Goal: Task Accomplishment & Management: Complete application form

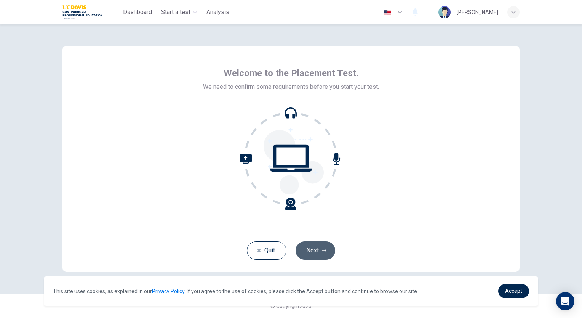
click at [307, 252] on button "Next" at bounding box center [316, 250] width 40 height 18
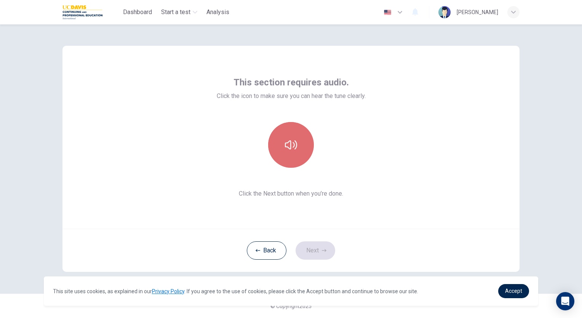
click at [303, 146] on button "button" at bounding box center [291, 145] width 46 height 46
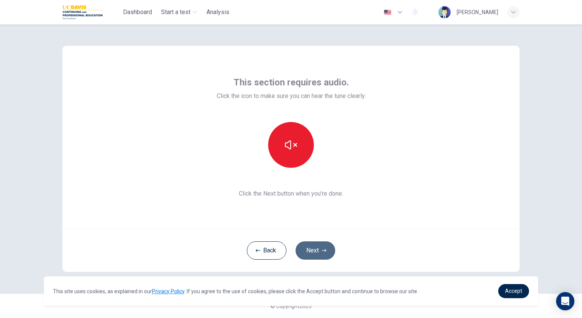
click at [312, 254] on button "Next" at bounding box center [316, 250] width 40 height 18
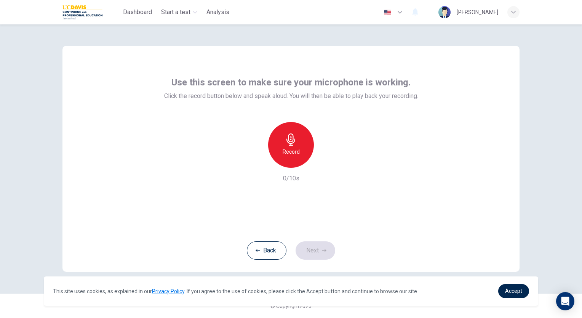
click at [296, 138] on icon "button" at bounding box center [291, 139] width 12 height 12
click at [297, 136] on icon "button" at bounding box center [291, 139] width 12 height 12
click at [325, 161] on icon "button" at bounding box center [326, 161] width 3 height 5
click at [318, 249] on button "Next" at bounding box center [316, 250] width 40 height 18
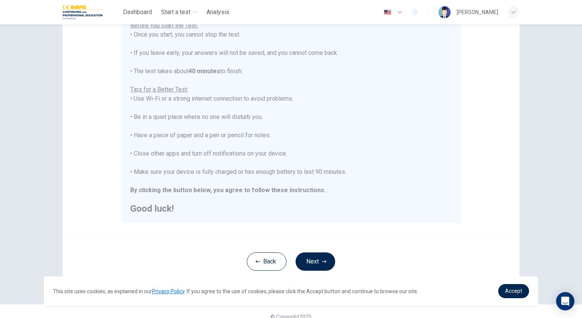
scroll to position [106, 0]
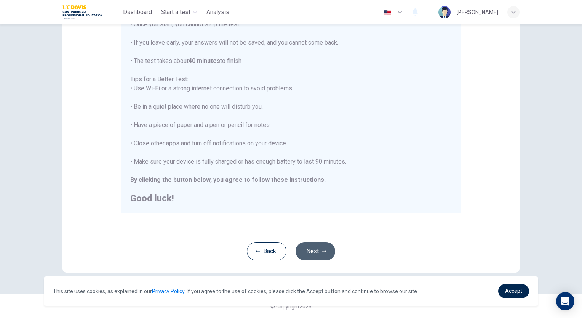
click at [319, 251] on button "Next" at bounding box center [316, 251] width 40 height 18
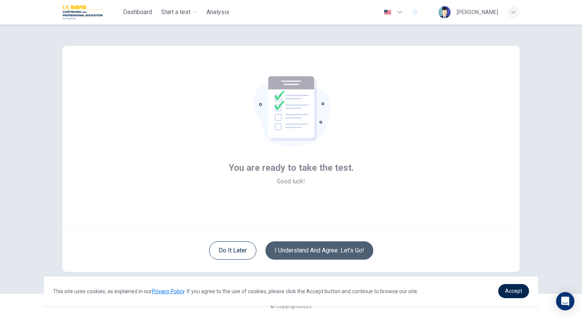
click at [305, 248] on button "I understand and agree. Let’s go!" at bounding box center [320, 250] width 108 height 18
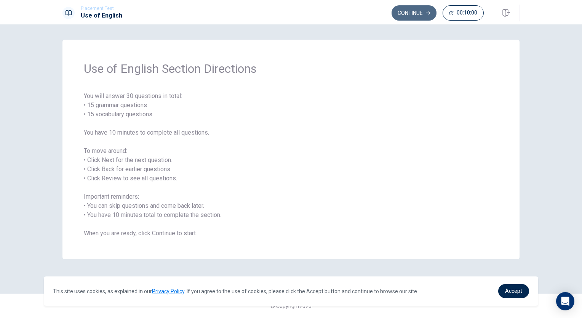
click at [425, 10] on button "Continue" at bounding box center [414, 12] width 45 height 15
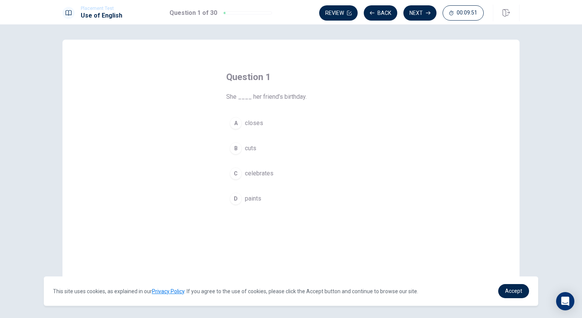
click at [235, 170] on div "C" at bounding box center [236, 173] width 12 height 12
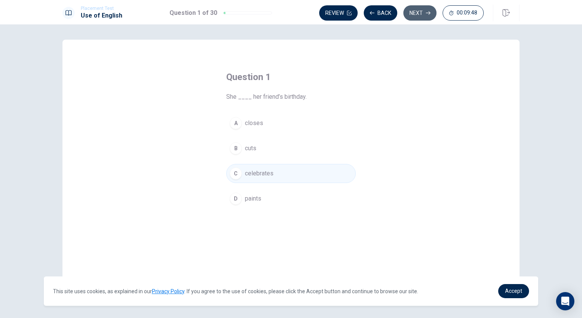
click at [420, 11] on button "Next" at bounding box center [419, 12] width 33 height 15
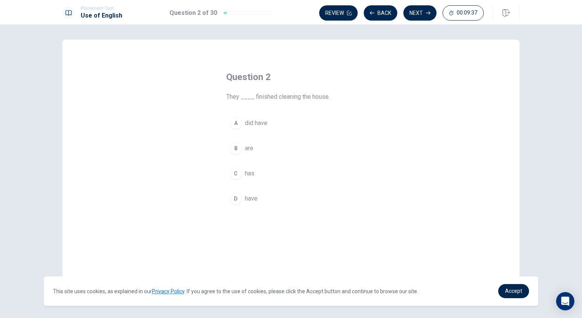
click at [232, 197] on div "D" at bounding box center [236, 198] width 12 height 12
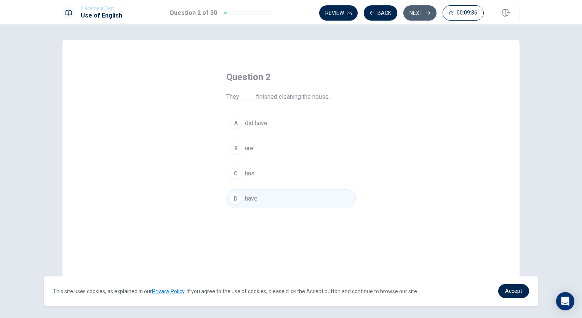
click at [426, 16] on button "Next" at bounding box center [419, 12] width 33 height 15
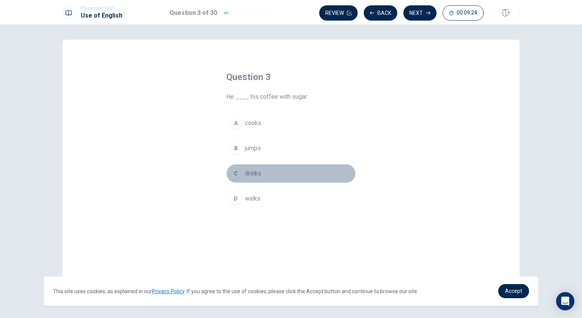
click at [233, 175] on div "C" at bounding box center [236, 173] width 12 height 12
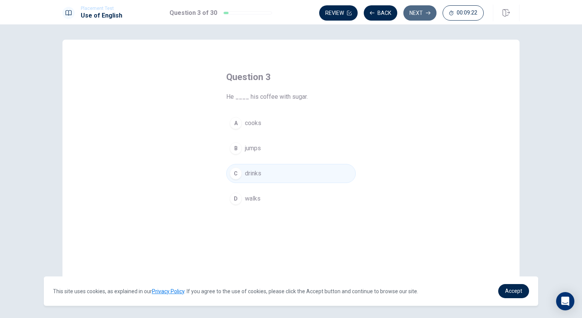
click at [424, 13] on button "Next" at bounding box center [419, 12] width 33 height 15
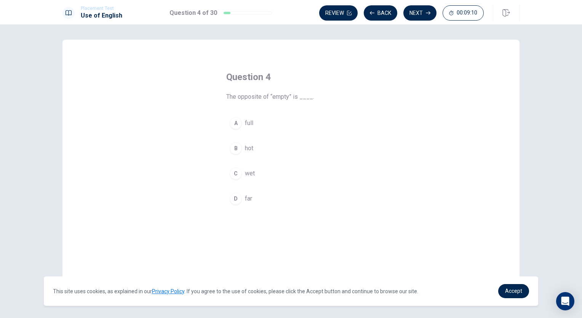
click at [230, 119] on div "A" at bounding box center [236, 123] width 12 height 12
click at [428, 16] on button "Next" at bounding box center [419, 12] width 33 height 15
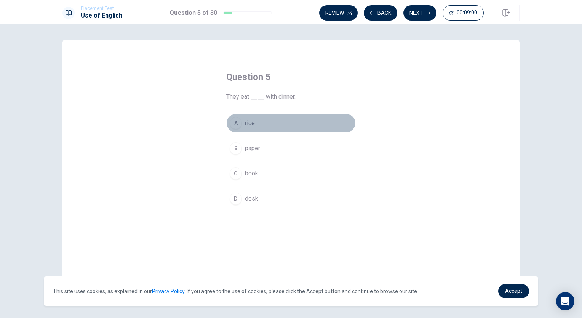
click at [234, 122] on div "A" at bounding box center [236, 123] width 12 height 12
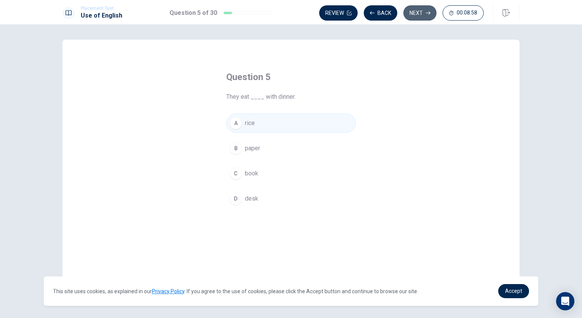
click at [420, 13] on button "Next" at bounding box center [419, 12] width 33 height 15
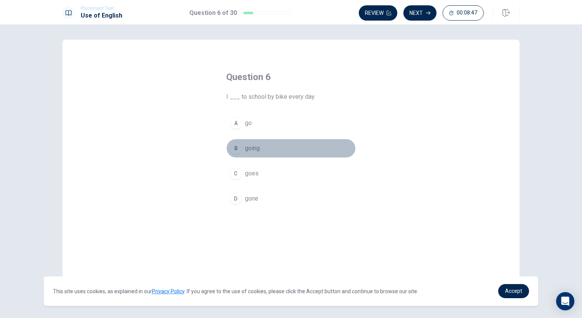
click at [235, 146] on div "B" at bounding box center [236, 148] width 12 height 12
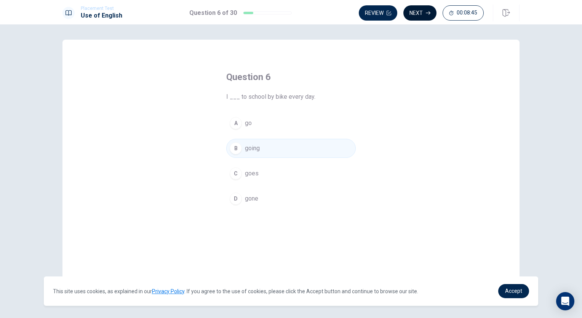
click at [418, 16] on button "Next" at bounding box center [419, 12] width 33 height 15
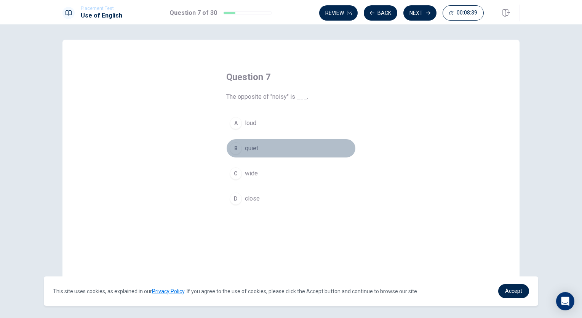
click at [238, 149] on div "B" at bounding box center [236, 148] width 12 height 12
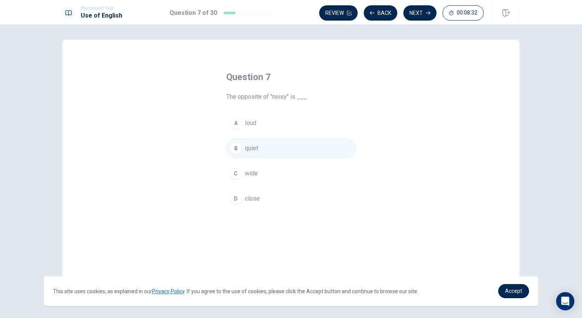
click at [430, 17] on button "Next" at bounding box center [419, 12] width 33 height 15
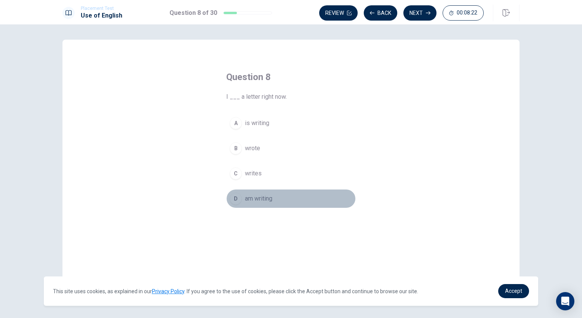
drag, startPoint x: 233, startPoint y: 196, endPoint x: 234, endPoint y: 185, distance: 11.1
click at [232, 187] on div "A is writing B wrote C writes D am writing" at bounding box center [291, 161] width 130 height 94
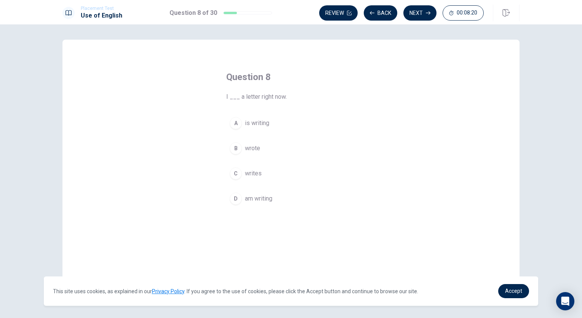
drag, startPoint x: 423, startPoint y: 8, endPoint x: 420, endPoint y: 14, distance: 6.3
click at [421, 13] on button "Next" at bounding box center [419, 12] width 33 height 15
click at [237, 147] on div "B" at bounding box center [236, 148] width 12 height 12
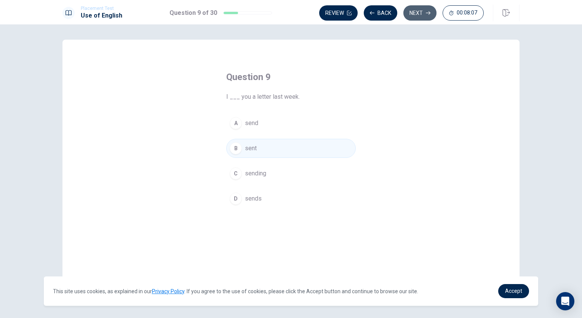
click at [421, 19] on button "Next" at bounding box center [419, 12] width 33 height 15
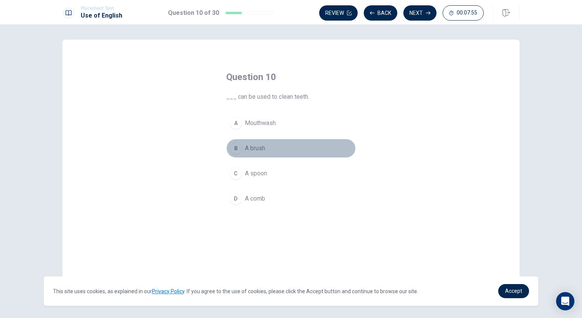
click at [230, 146] on div "B" at bounding box center [236, 148] width 12 height 12
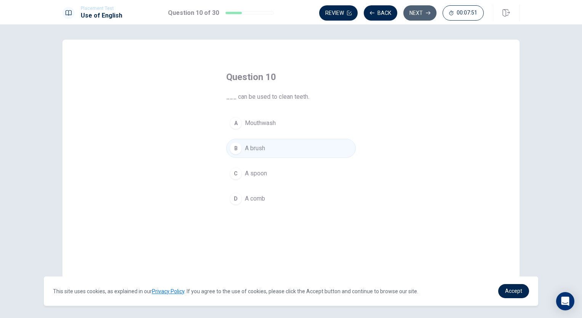
click at [426, 12] on icon "button" at bounding box center [428, 13] width 5 height 5
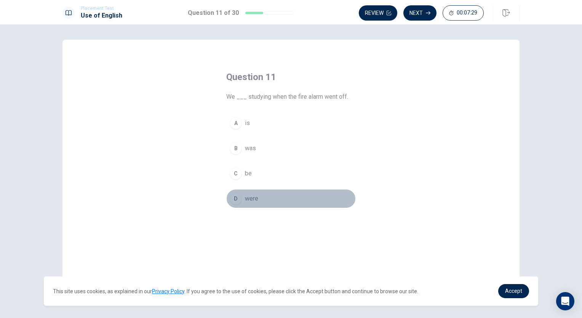
click at [232, 195] on div "D" at bounding box center [236, 198] width 12 height 12
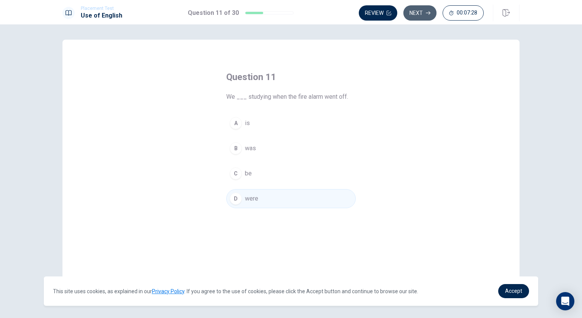
click at [415, 17] on button "Next" at bounding box center [419, 12] width 33 height 15
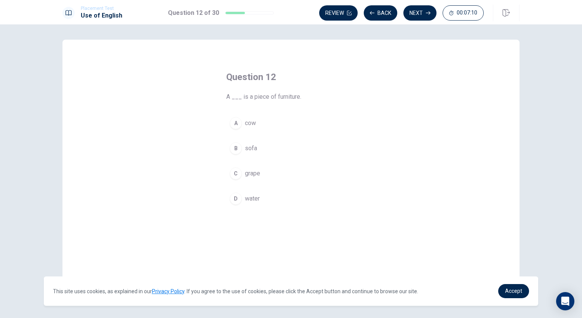
click at [232, 144] on div "B" at bounding box center [236, 148] width 12 height 12
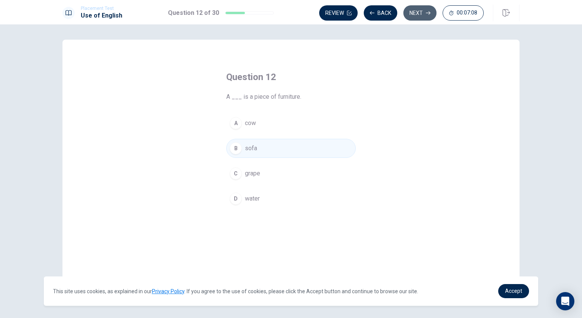
click at [418, 6] on button "Next" at bounding box center [419, 12] width 33 height 15
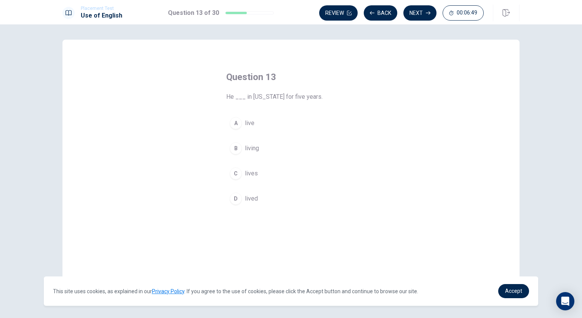
click at [238, 171] on div "C" at bounding box center [236, 173] width 12 height 12
click at [427, 11] on icon "button" at bounding box center [428, 13] width 5 height 5
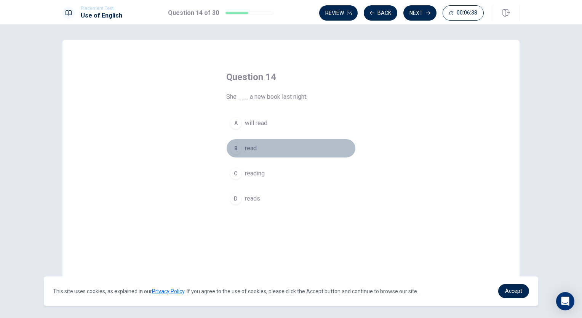
click at [232, 148] on div "B" at bounding box center [236, 148] width 12 height 12
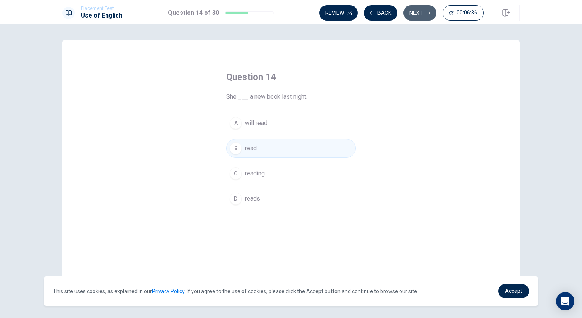
click at [411, 14] on button "Next" at bounding box center [419, 12] width 33 height 15
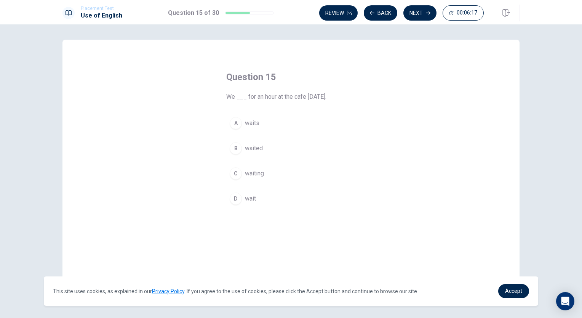
drag, startPoint x: 236, startPoint y: 173, endPoint x: 242, endPoint y: 158, distance: 15.4
click at [236, 173] on div "C" at bounding box center [236, 173] width 12 height 12
click at [412, 12] on button "Next" at bounding box center [419, 12] width 33 height 15
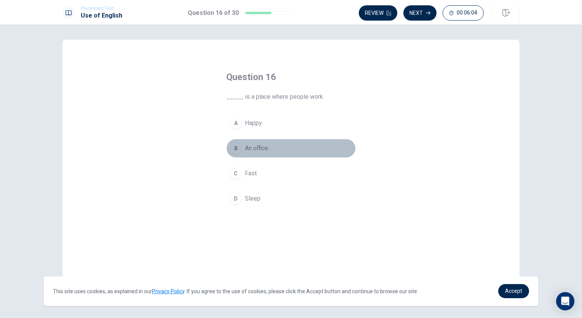
click at [236, 148] on div "B" at bounding box center [236, 148] width 12 height 12
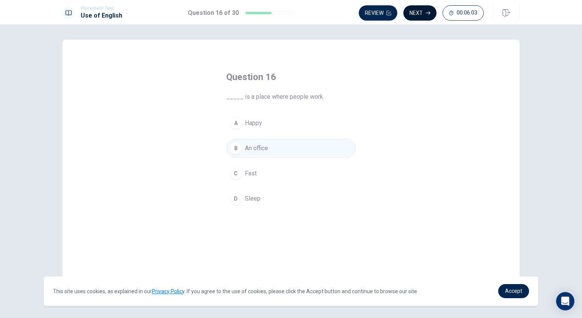
click at [416, 8] on button "Next" at bounding box center [419, 12] width 33 height 15
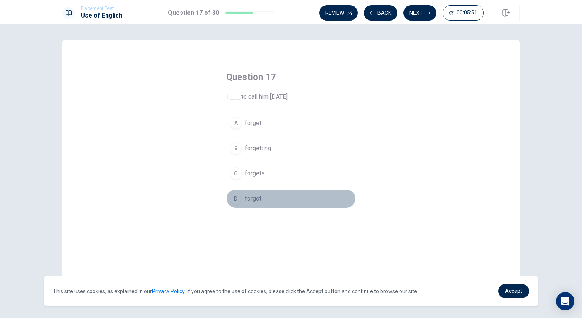
click at [234, 207] on button "D forgot" at bounding box center [291, 198] width 130 height 19
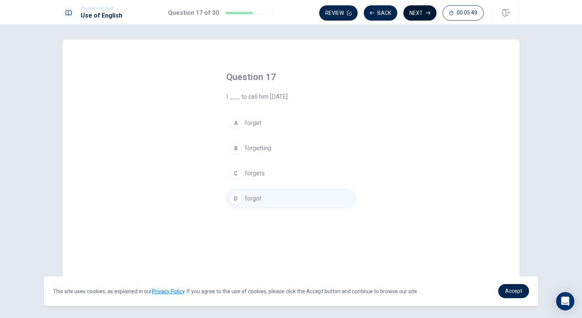
click at [413, 16] on button "Next" at bounding box center [419, 12] width 33 height 15
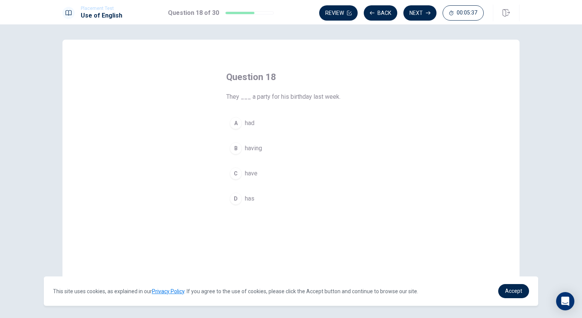
click at [230, 124] on div "A" at bounding box center [236, 123] width 12 height 12
click at [415, 14] on button "Next" at bounding box center [419, 12] width 33 height 15
click at [235, 198] on div "D" at bounding box center [236, 198] width 12 height 12
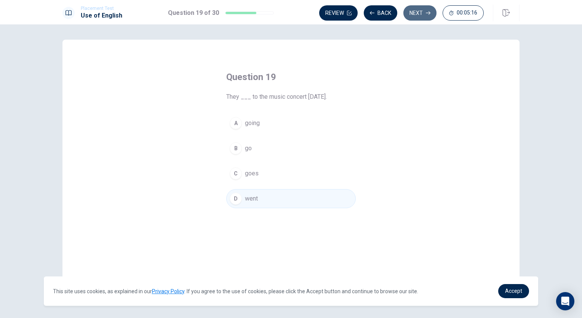
click at [421, 18] on button "Next" at bounding box center [419, 12] width 33 height 15
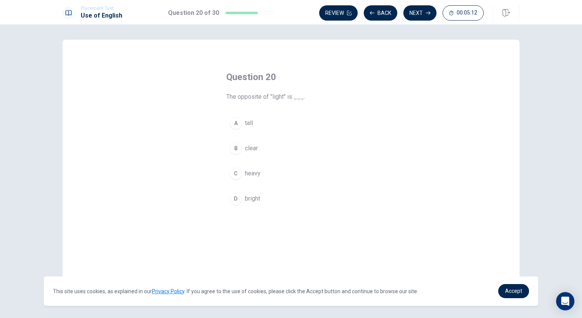
click at [230, 174] on div "C" at bounding box center [236, 173] width 12 height 12
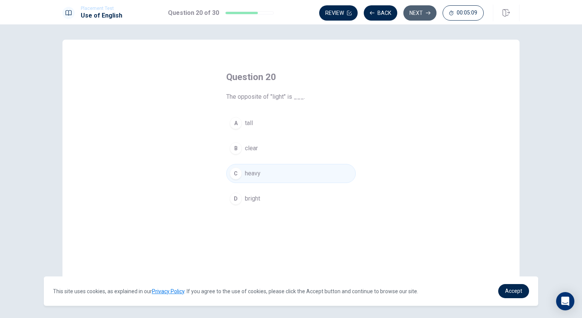
click at [416, 13] on button "Next" at bounding box center [419, 12] width 33 height 15
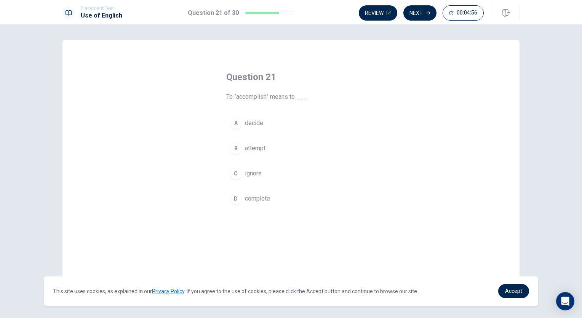
click at [234, 198] on div "D" at bounding box center [236, 198] width 12 height 12
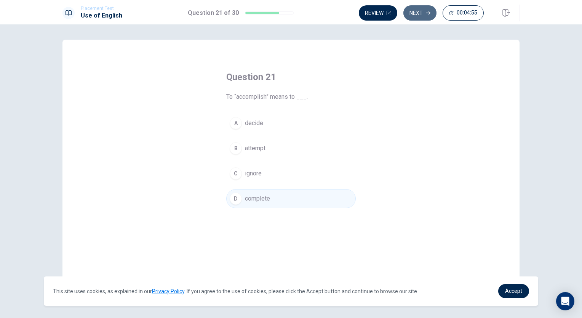
click at [430, 13] on icon "button" at bounding box center [428, 13] width 5 height 5
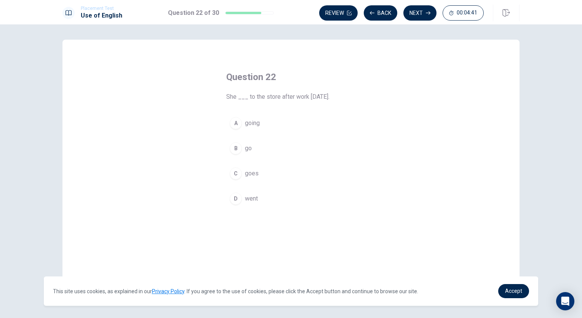
click at [235, 200] on div "D" at bounding box center [236, 198] width 12 height 12
click at [414, 8] on button "Next" at bounding box center [419, 12] width 33 height 15
click at [235, 170] on div "C" at bounding box center [236, 173] width 12 height 12
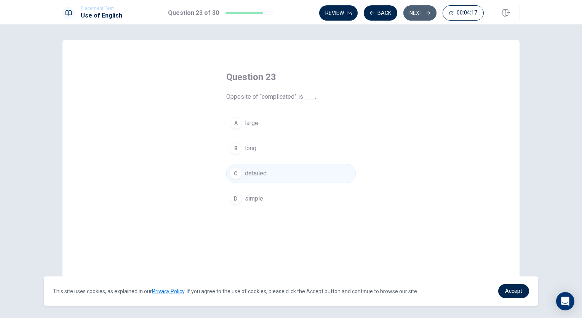
click at [429, 12] on icon "button" at bounding box center [428, 13] width 5 height 5
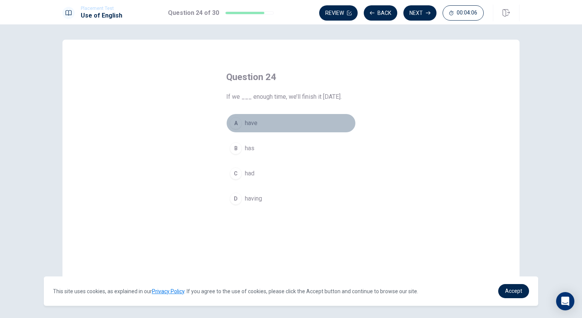
click at [233, 120] on div "A" at bounding box center [236, 123] width 12 height 12
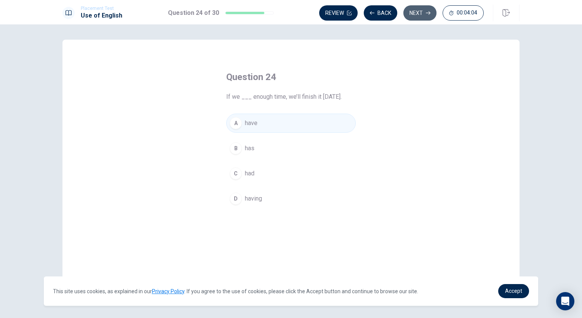
click at [413, 15] on button "Next" at bounding box center [419, 12] width 33 height 15
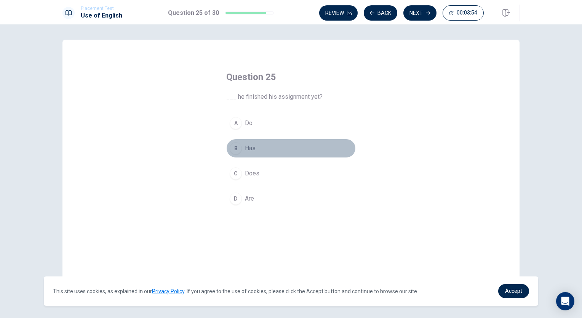
click at [234, 148] on div "B" at bounding box center [236, 148] width 12 height 12
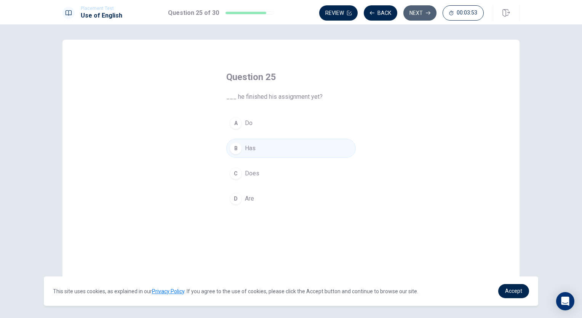
click at [420, 14] on button "Next" at bounding box center [419, 12] width 33 height 15
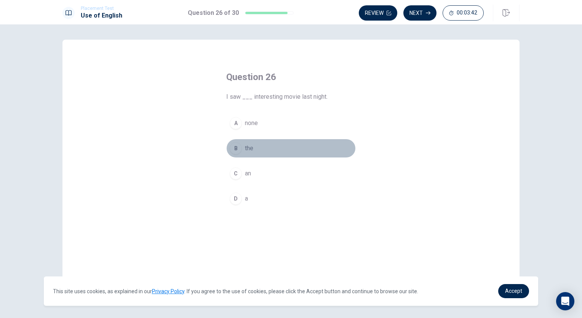
click at [236, 146] on div "B" at bounding box center [236, 148] width 12 height 12
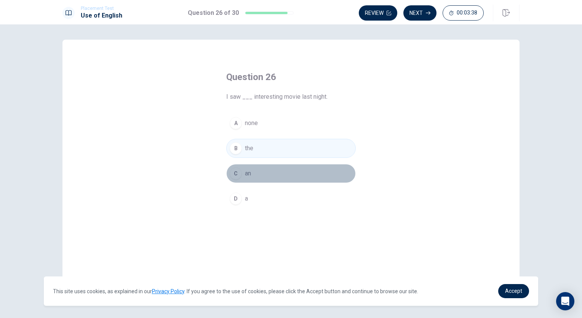
click at [232, 170] on div "C" at bounding box center [236, 173] width 12 height 12
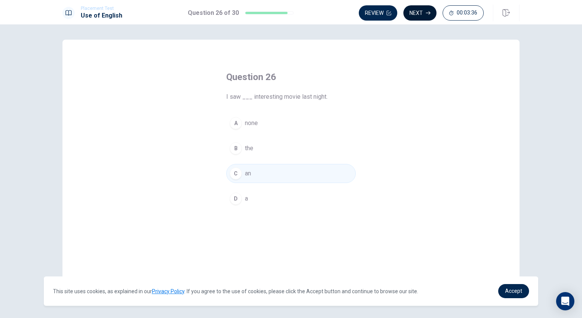
click at [419, 13] on button "Next" at bounding box center [419, 12] width 33 height 15
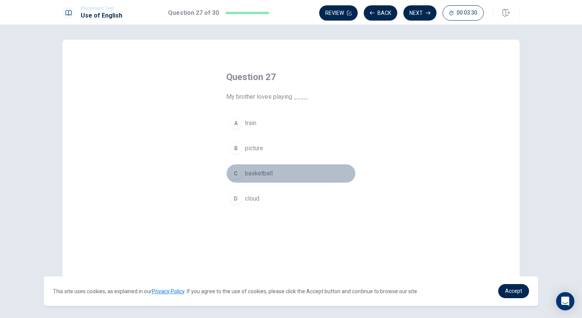
click at [231, 168] on div "C" at bounding box center [236, 173] width 12 height 12
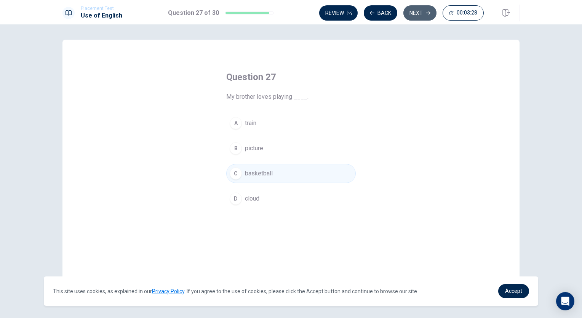
click at [418, 6] on button "Next" at bounding box center [419, 12] width 33 height 15
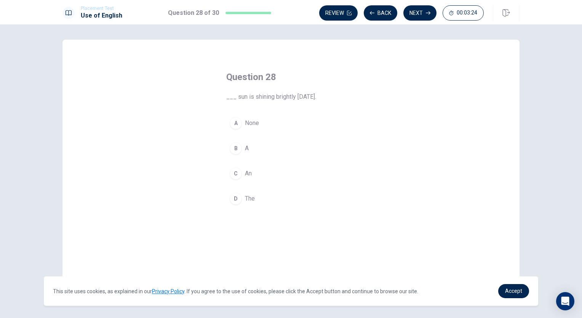
click at [234, 147] on div "B" at bounding box center [236, 148] width 12 height 12
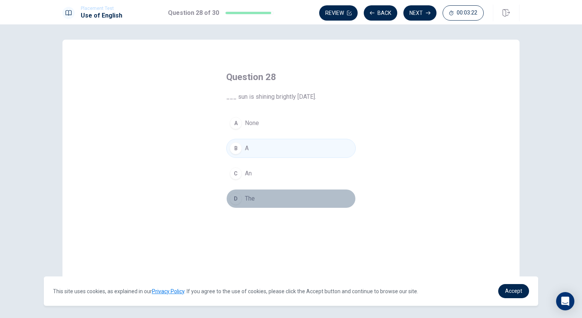
drag, startPoint x: 236, startPoint y: 194, endPoint x: 238, endPoint y: 190, distance: 4.8
click at [236, 194] on div "D" at bounding box center [236, 198] width 12 height 12
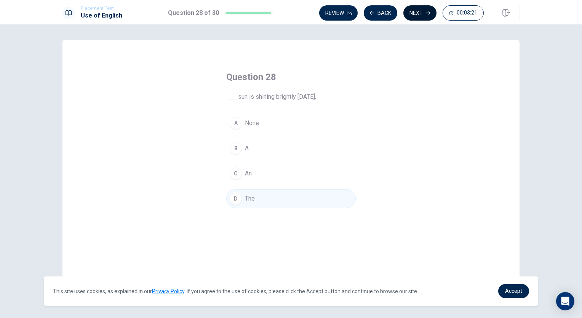
click at [414, 13] on button "Next" at bounding box center [419, 12] width 33 height 15
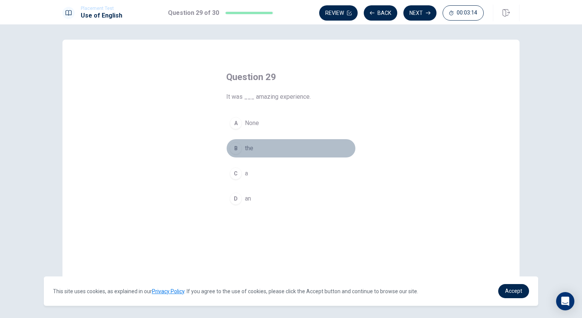
click at [237, 146] on div "B" at bounding box center [236, 148] width 12 height 12
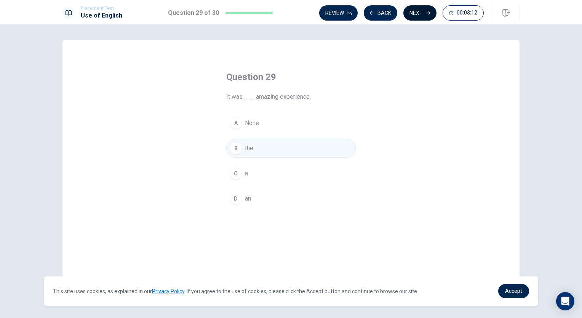
click at [405, 14] on button "Next" at bounding box center [419, 12] width 33 height 15
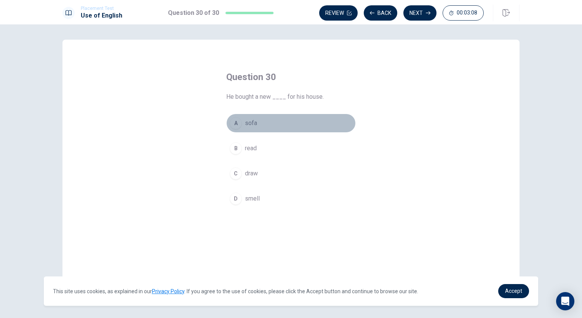
click at [232, 122] on div "A" at bounding box center [236, 123] width 12 height 12
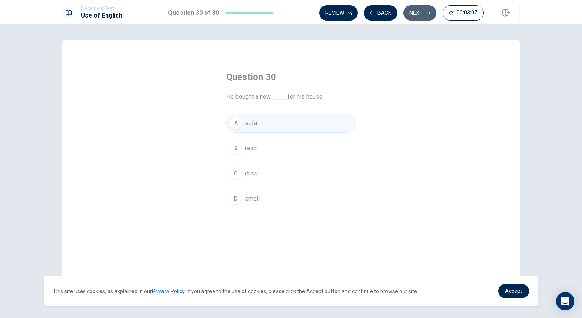
click at [425, 16] on button "Next" at bounding box center [419, 12] width 33 height 15
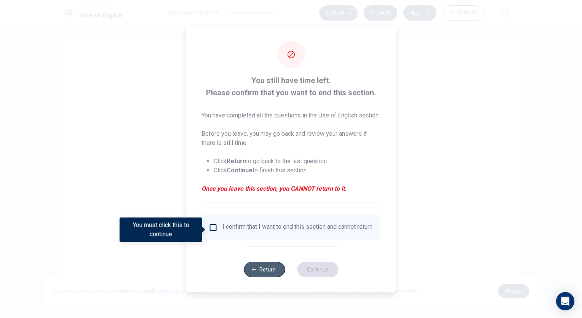
click at [263, 269] on button "Return" at bounding box center [264, 269] width 41 height 15
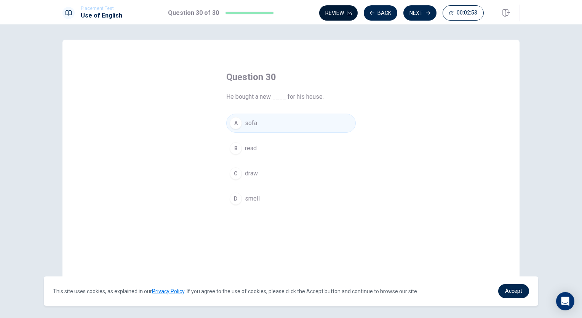
click at [331, 8] on button "Review" at bounding box center [338, 12] width 38 height 15
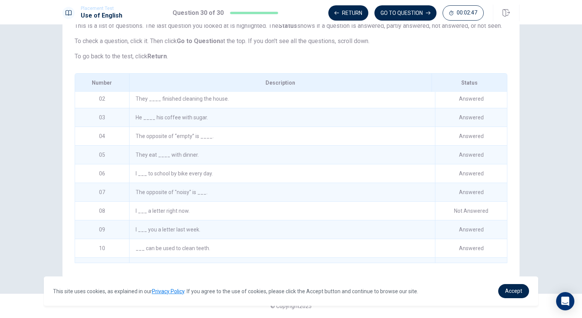
scroll to position [38, 0]
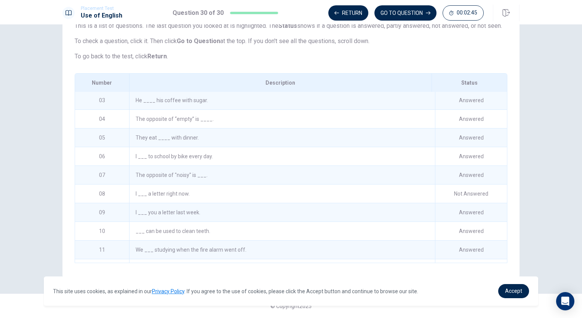
click at [178, 188] on div "I ___ a letter right now." at bounding box center [282, 193] width 306 height 18
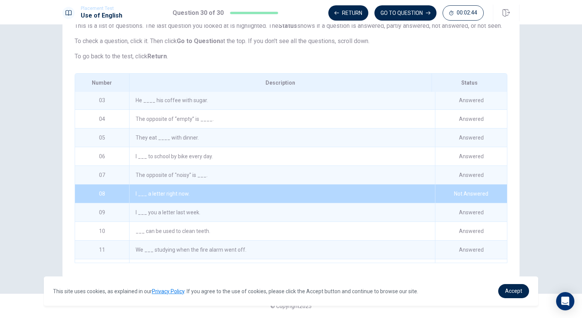
click at [184, 191] on div "I ___ a letter right now." at bounding box center [282, 193] width 306 height 18
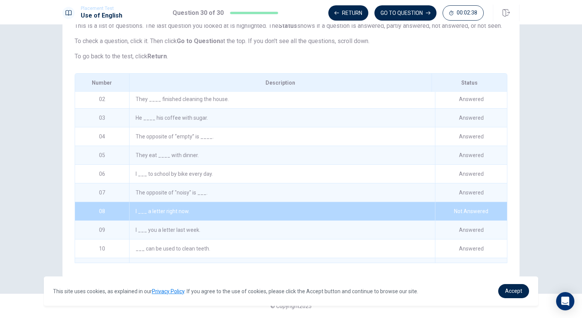
scroll to position [0, 0]
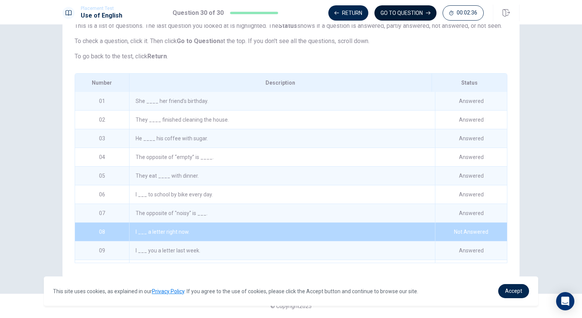
click at [405, 10] on button "GO TO QUESTION" at bounding box center [406, 12] width 62 height 15
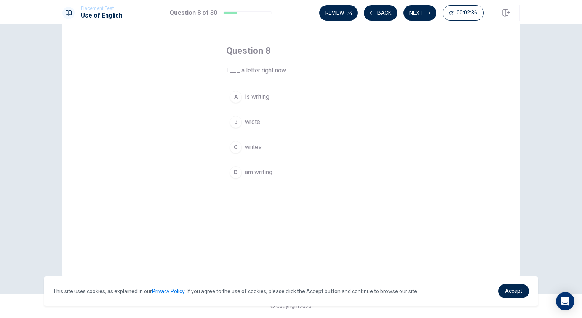
scroll to position [26, 0]
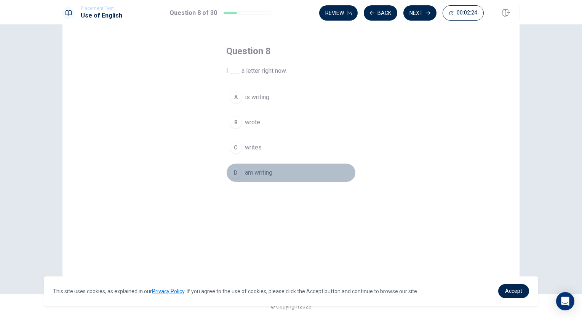
click at [233, 173] on div "D" at bounding box center [236, 172] width 12 height 12
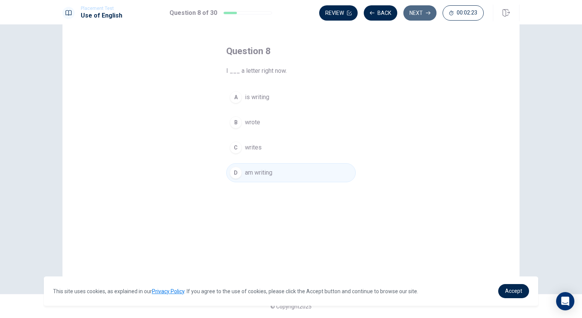
click at [419, 20] on button "Next" at bounding box center [419, 12] width 33 height 15
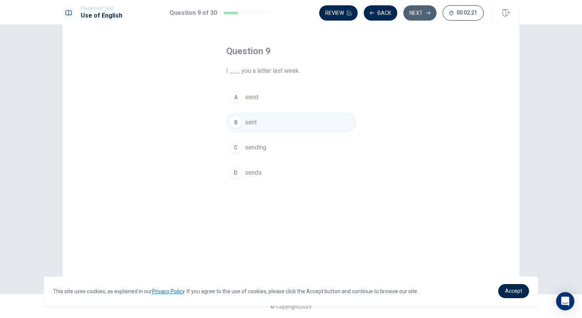
click at [424, 8] on button "Next" at bounding box center [419, 12] width 33 height 15
click at [425, 8] on div "Review Back Next 00:02:21" at bounding box center [401, 12] width 165 height 15
click at [425, 8] on div "Review Back Next 00:02:20" at bounding box center [401, 12] width 165 height 15
click at [426, 9] on button "Next" at bounding box center [419, 12] width 33 height 15
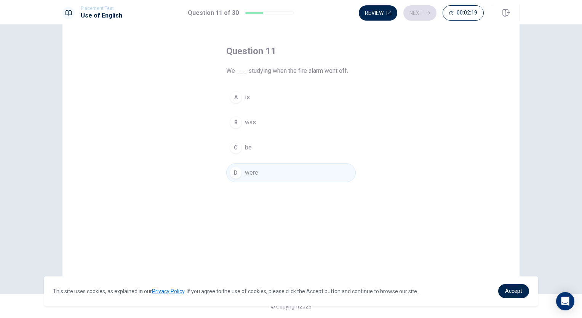
click at [426, 10] on div "Review Next 00:02:19" at bounding box center [421, 12] width 125 height 15
click at [426, 10] on div "Review Next 00:02:18" at bounding box center [421, 12] width 125 height 15
click at [426, 10] on button "Next" at bounding box center [419, 12] width 33 height 15
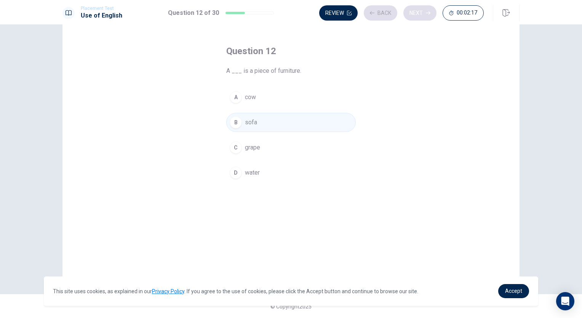
click at [426, 10] on div "Review Back Next 00:02:17" at bounding box center [401, 12] width 165 height 15
click at [429, 11] on icon "button" at bounding box center [428, 13] width 5 height 5
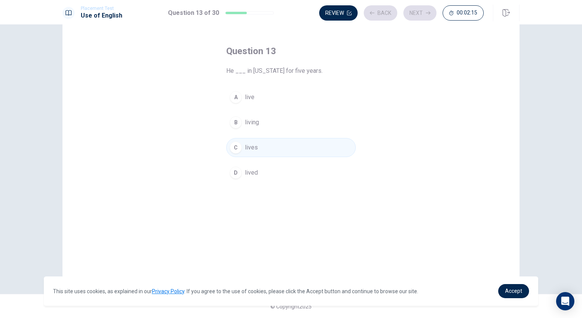
click at [429, 11] on div "Review Back Next 00:02:15" at bounding box center [401, 12] width 165 height 15
click at [429, 13] on icon "button" at bounding box center [428, 12] width 5 height 3
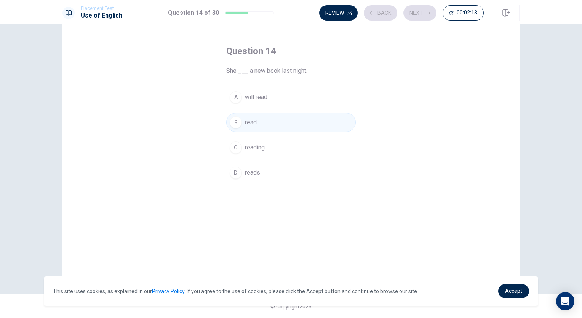
click at [427, 14] on div "Review Back Next 00:02:13" at bounding box center [401, 12] width 165 height 15
click at [427, 14] on icon "button" at bounding box center [428, 13] width 5 height 5
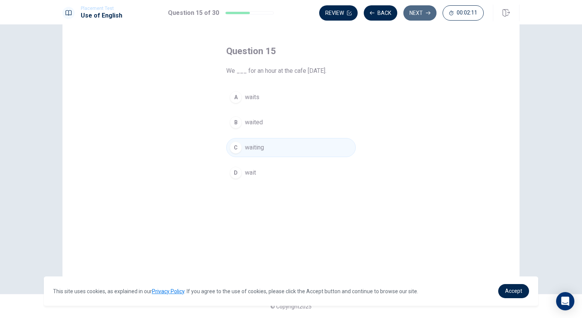
click at [421, 15] on button "Next" at bounding box center [419, 12] width 33 height 15
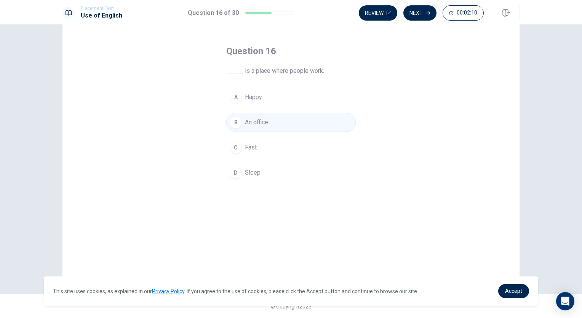
click at [419, 16] on button "Next" at bounding box center [419, 12] width 33 height 15
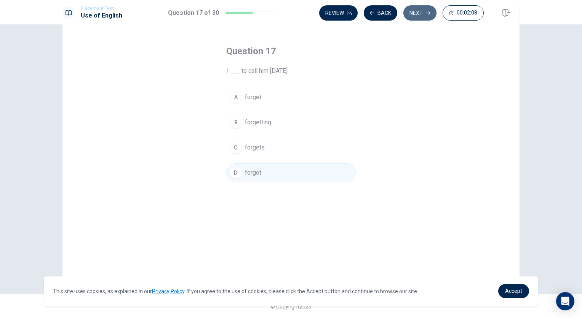
click at [419, 16] on button "Next" at bounding box center [419, 12] width 33 height 15
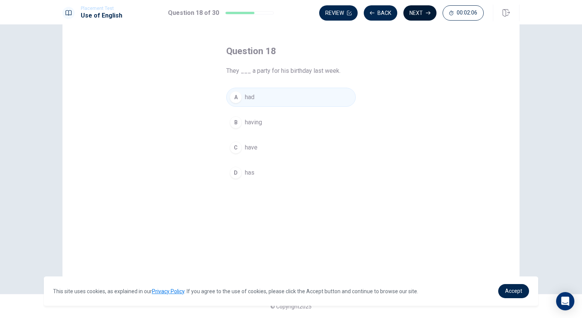
click at [419, 16] on button "Next" at bounding box center [419, 12] width 33 height 15
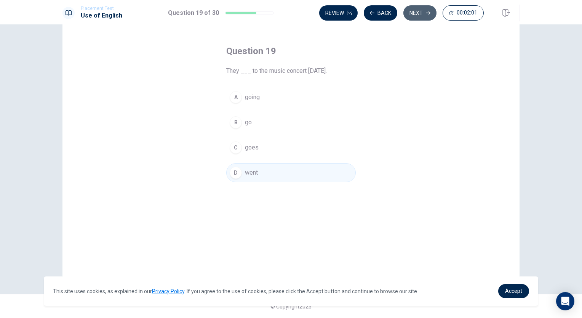
click at [428, 10] on button "Next" at bounding box center [419, 12] width 33 height 15
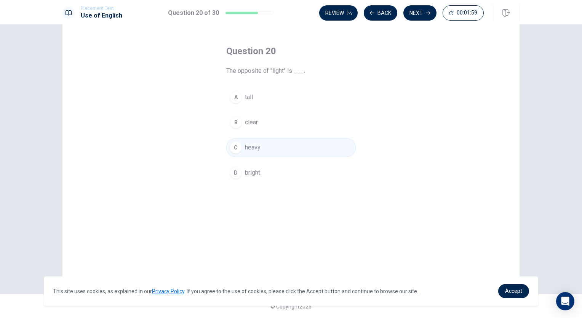
click at [426, 13] on icon "button" at bounding box center [428, 13] width 5 height 5
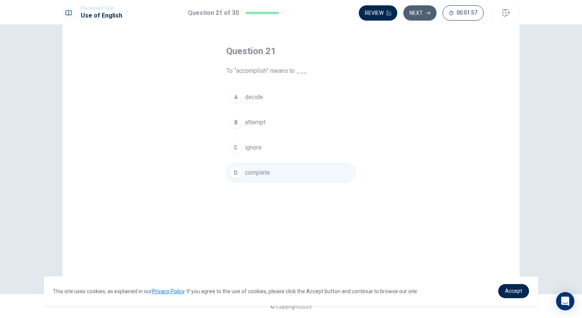
click at [427, 18] on button "Next" at bounding box center [419, 12] width 33 height 15
click at [430, 15] on icon "button" at bounding box center [428, 13] width 5 height 5
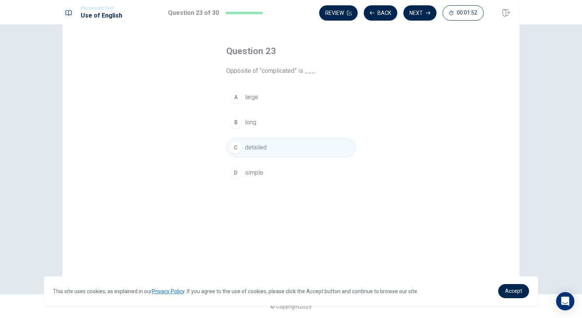
click at [427, 13] on icon "button" at bounding box center [428, 13] width 5 height 5
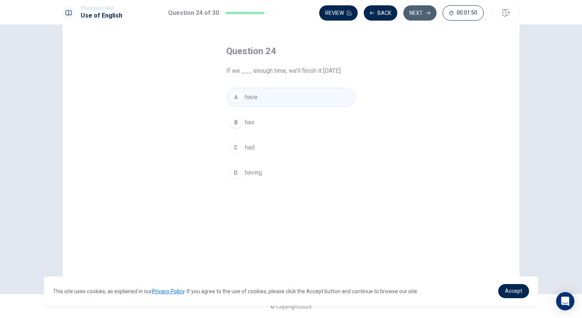
click at [425, 13] on button "Next" at bounding box center [419, 12] width 33 height 15
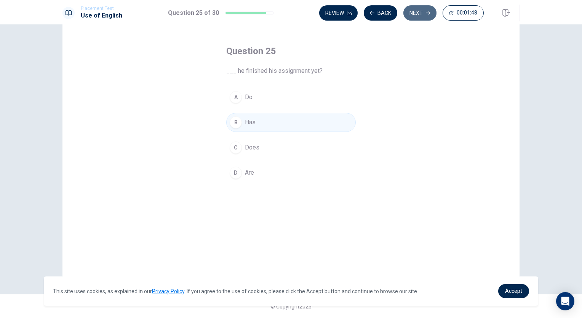
click at [425, 8] on button "Next" at bounding box center [419, 12] width 33 height 15
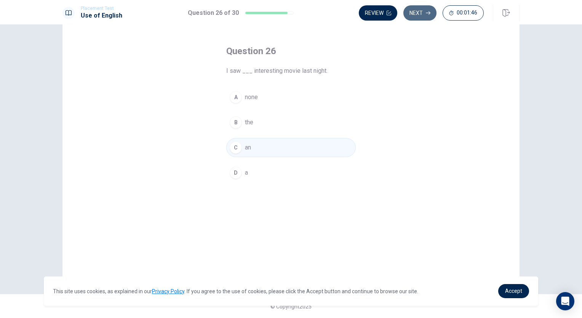
click at [421, 13] on button "Next" at bounding box center [419, 12] width 33 height 15
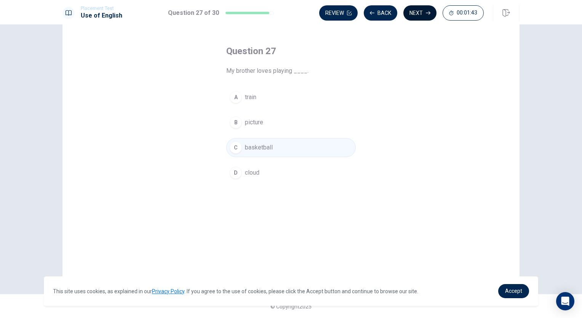
click at [421, 16] on button "Next" at bounding box center [419, 12] width 33 height 15
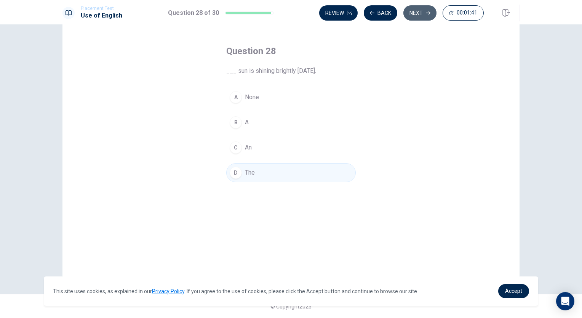
click at [422, 14] on button "Next" at bounding box center [419, 12] width 33 height 15
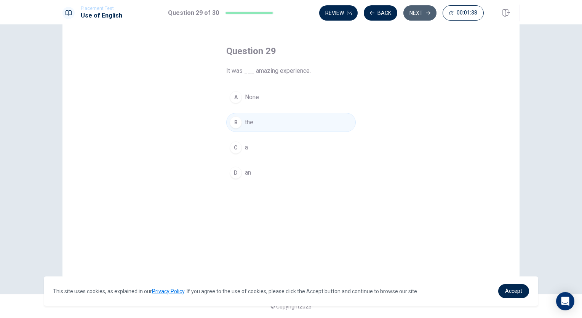
click at [424, 16] on button "Next" at bounding box center [419, 12] width 33 height 15
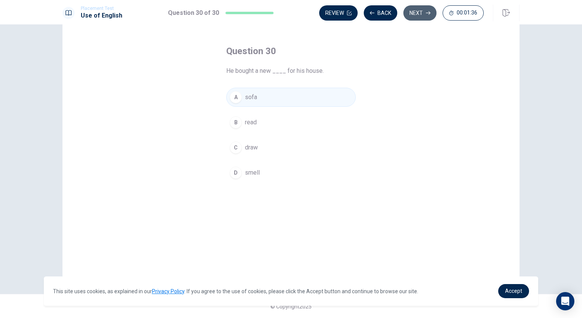
click at [424, 19] on button "Next" at bounding box center [419, 12] width 33 height 15
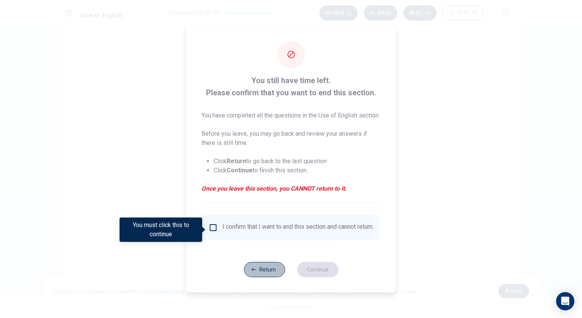
click at [270, 277] on button "Return" at bounding box center [264, 269] width 41 height 15
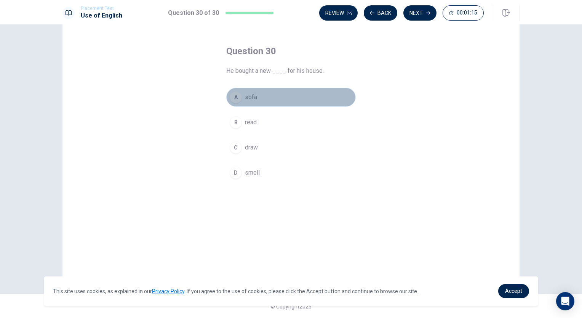
click at [236, 99] on div "A" at bounding box center [236, 97] width 12 height 12
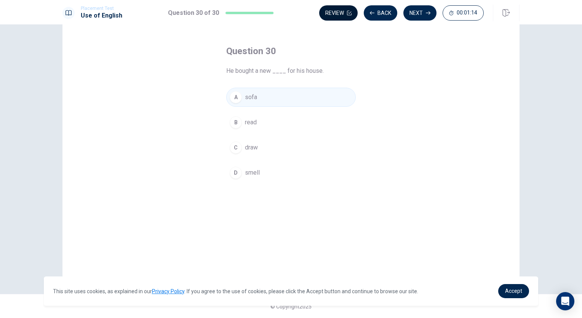
click at [342, 9] on button "Review" at bounding box center [338, 12] width 38 height 15
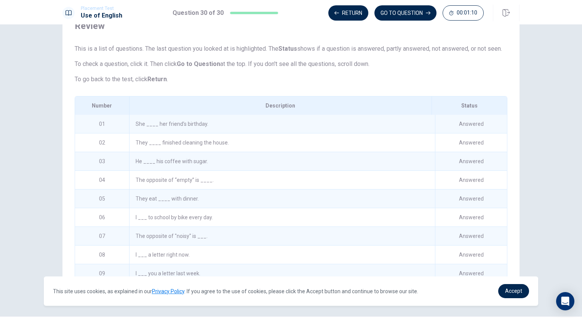
scroll to position [0, 0]
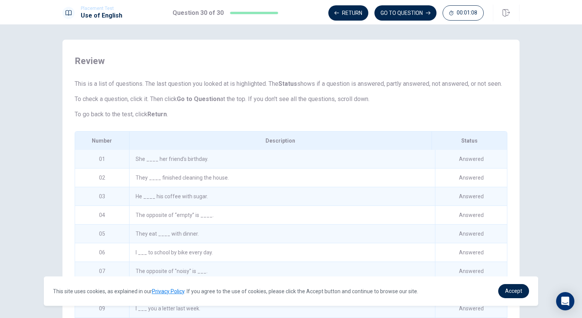
click at [408, 2] on div "Placement Test Use of English Question 30 of 30 Return GO TO QUESTION 00:01:08" at bounding box center [291, 12] width 582 height 24
drag, startPoint x: 408, startPoint y: 5, endPoint x: 407, endPoint y: 10, distance: 4.8
click at [407, 9] on div "Return GO TO QUESTION 00:01:08" at bounding box center [423, 13] width 191 height 17
click at [407, 10] on button "GO TO QUESTION" at bounding box center [406, 12] width 62 height 15
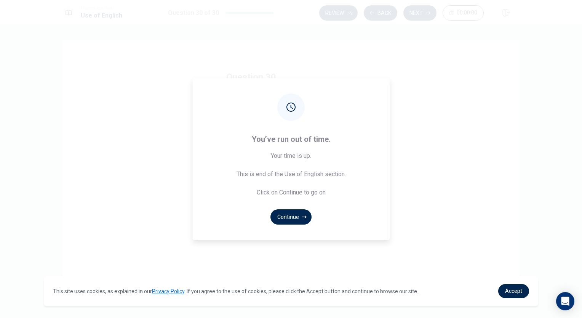
click at [285, 216] on button "Continue" at bounding box center [290, 216] width 41 height 15
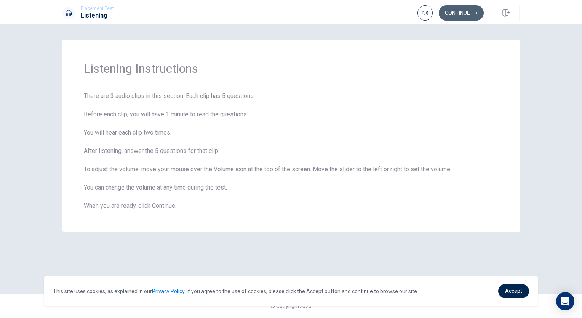
click at [472, 14] on button "Continue" at bounding box center [461, 12] width 45 height 15
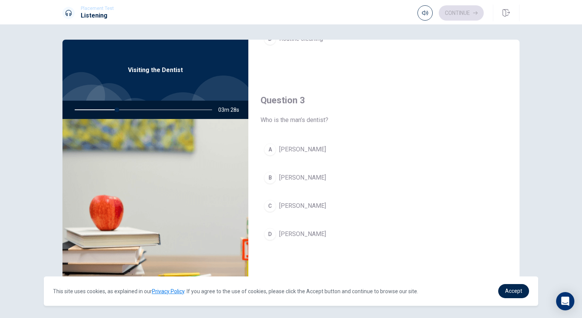
scroll to position [381, 0]
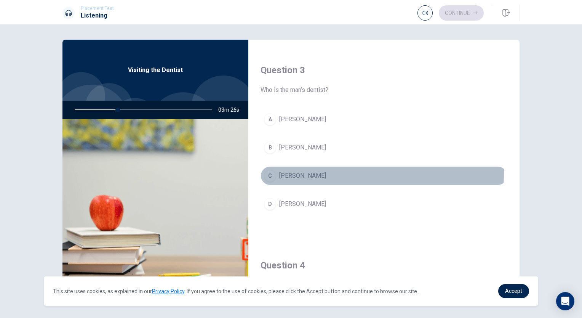
click at [270, 171] on div "C" at bounding box center [270, 176] width 12 height 12
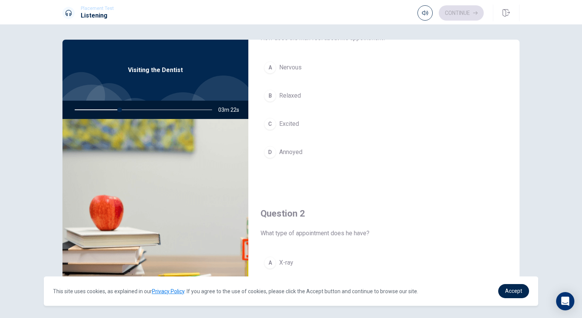
scroll to position [38, 0]
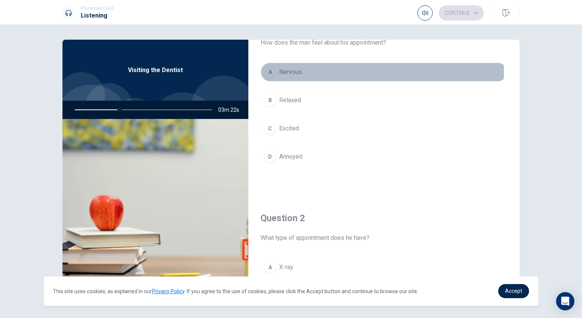
click at [270, 72] on div "A" at bounding box center [270, 72] width 12 height 12
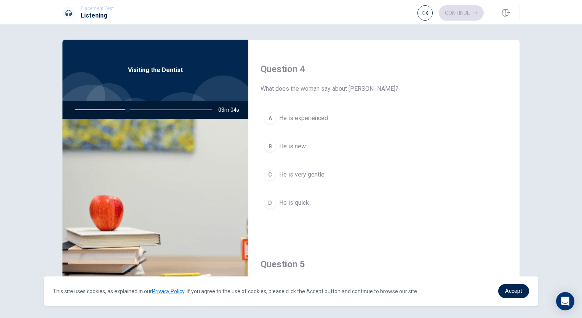
scroll to position [593, 0]
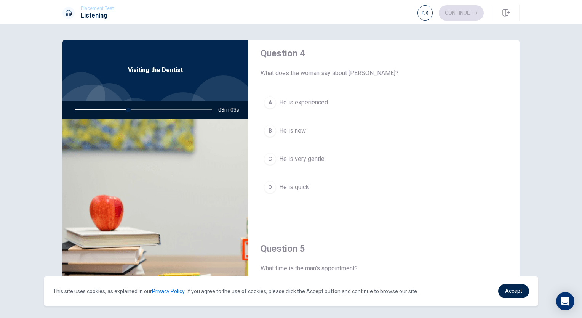
click at [270, 157] on div "C" at bounding box center [270, 159] width 12 height 12
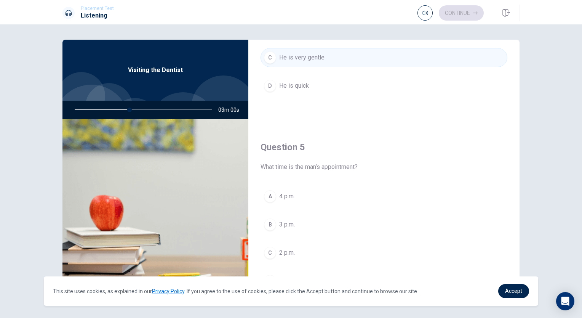
scroll to position [707, 0]
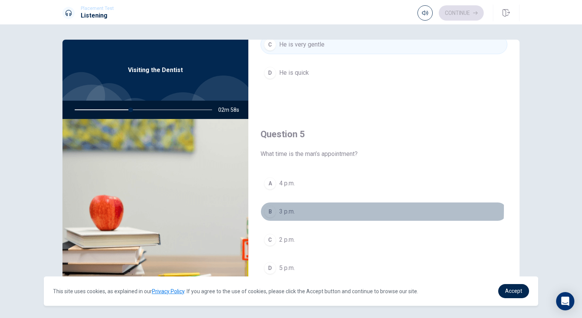
click at [267, 206] on div "B" at bounding box center [270, 211] width 12 height 12
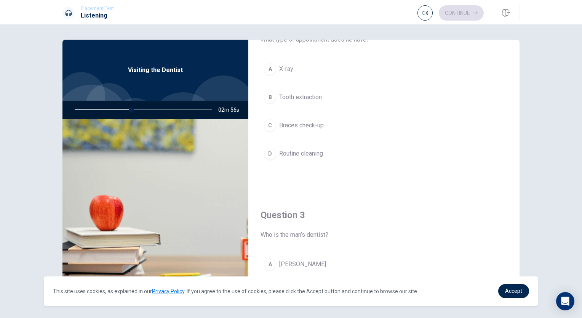
scroll to position [212, 0]
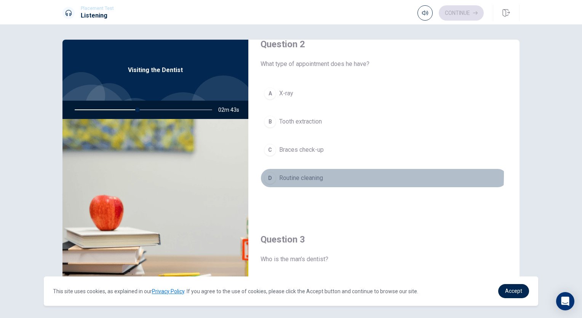
drag, startPoint x: 267, startPoint y: 173, endPoint x: 275, endPoint y: 168, distance: 9.2
click at [268, 173] on div "D" at bounding box center [270, 178] width 12 height 12
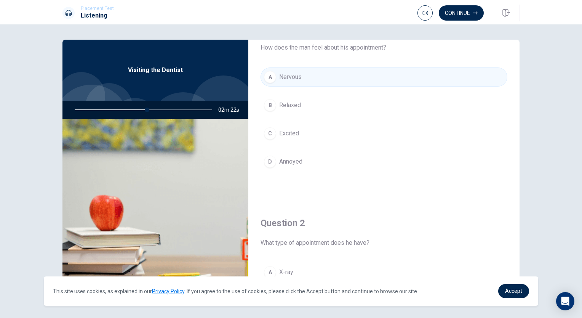
scroll to position [0, 0]
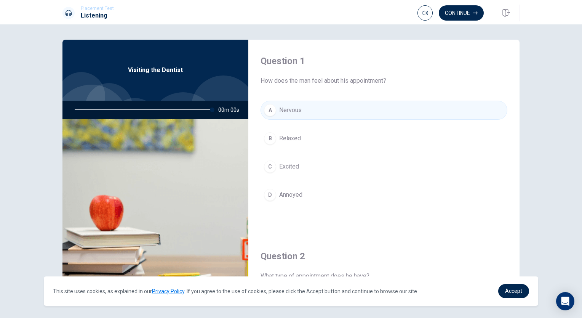
type input "0"
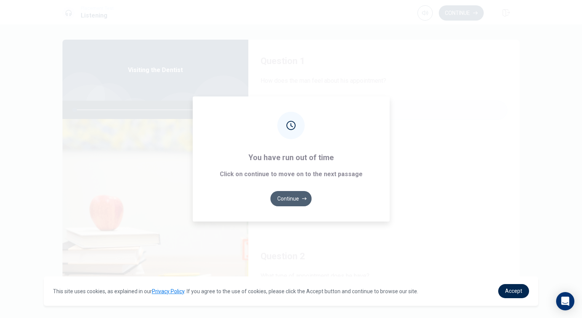
click at [293, 197] on button "Continue" at bounding box center [290, 198] width 41 height 15
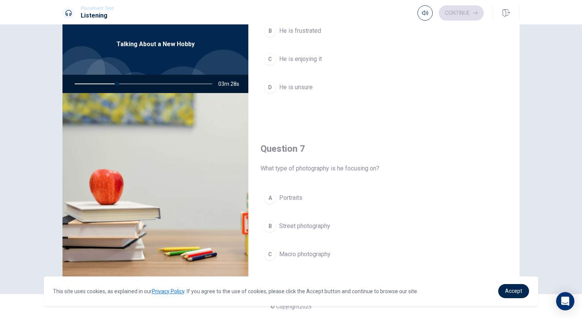
scroll to position [38, 0]
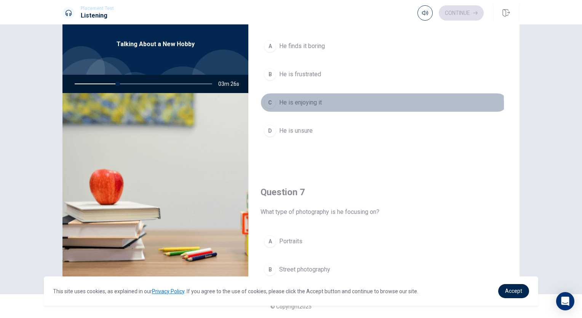
click at [269, 104] on div "C" at bounding box center [270, 102] width 12 height 12
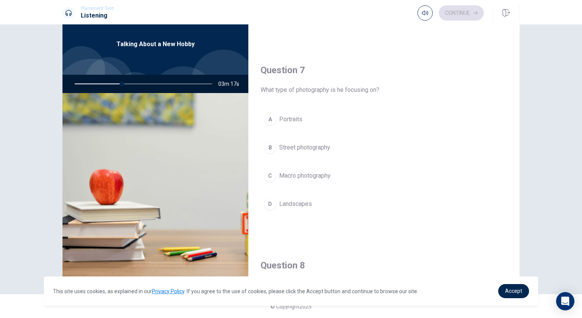
scroll to position [190, 0]
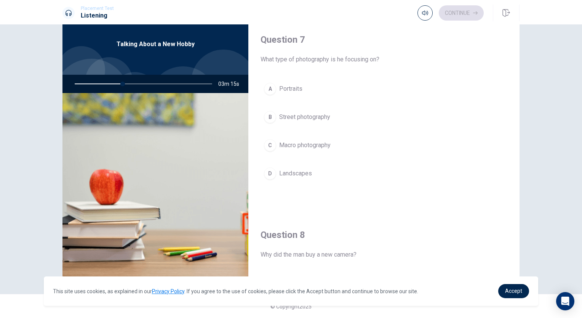
click at [269, 173] on div "D" at bounding box center [270, 173] width 12 height 12
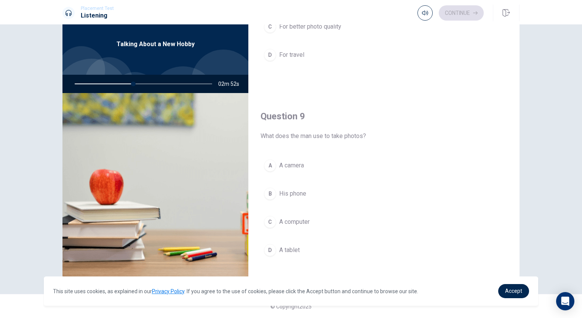
scroll to position [517, 0]
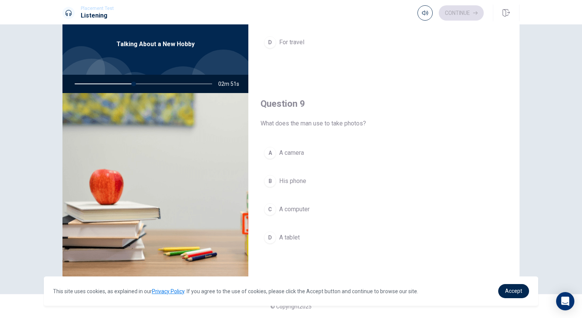
click at [267, 148] on div "A" at bounding box center [270, 153] width 12 height 12
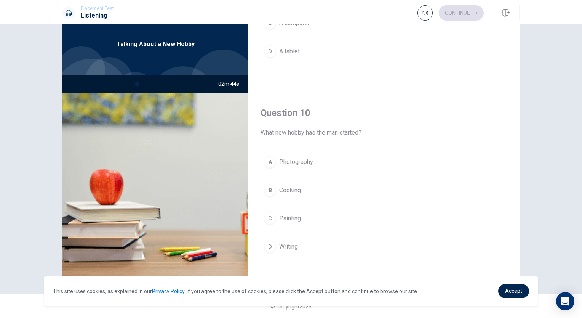
scroll to position [707, 0]
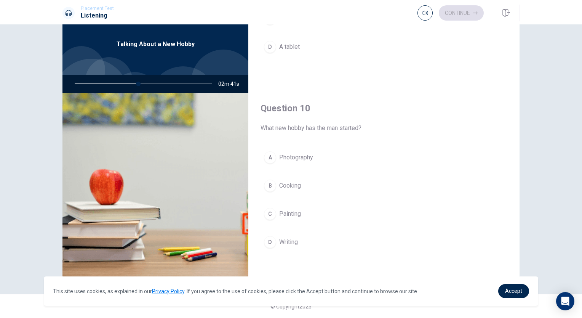
click at [268, 153] on div "A" at bounding box center [270, 157] width 12 height 12
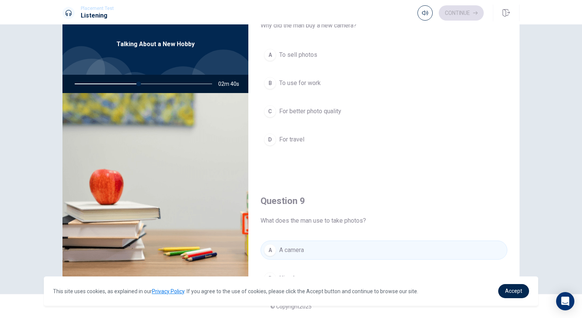
scroll to position [402, 0]
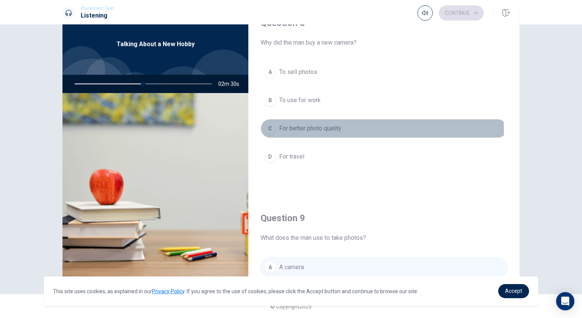
click at [268, 129] on div "C" at bounding box center [270, 128] width 12 height 12
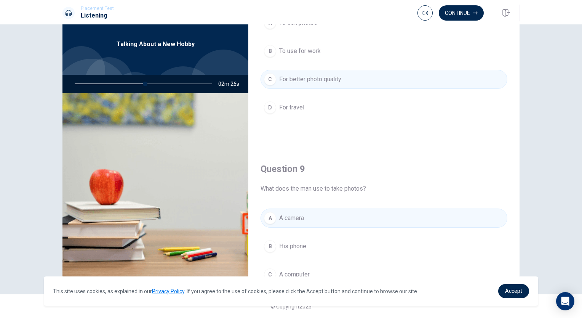
scroll to position [517, 0]
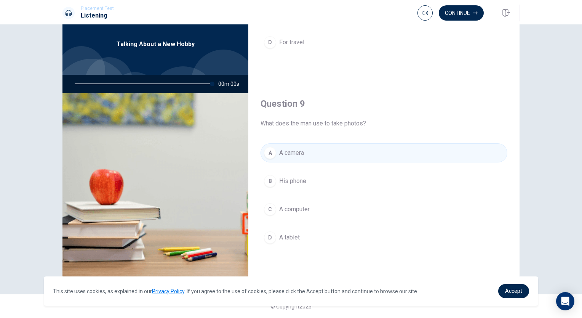
type input "0"
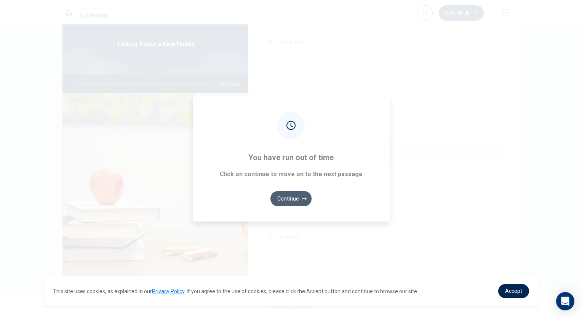
click at [297, 193] on button "Continue" at bounding box center [290, 198] width 41 height 15
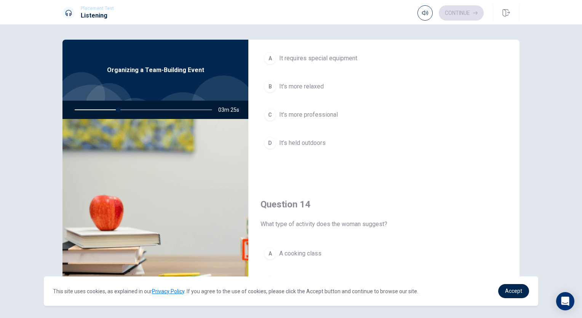
scroll to position [533, 0]
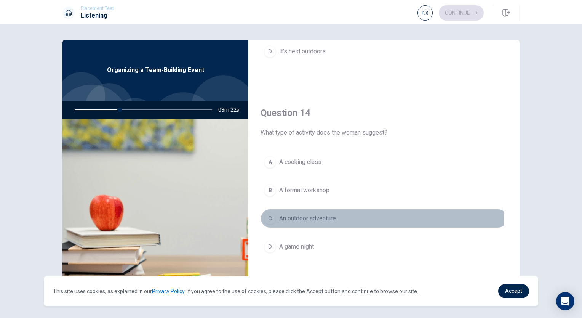
click at [271, 216] on div "C" at bounding box center [270, 218] width 12 height 12
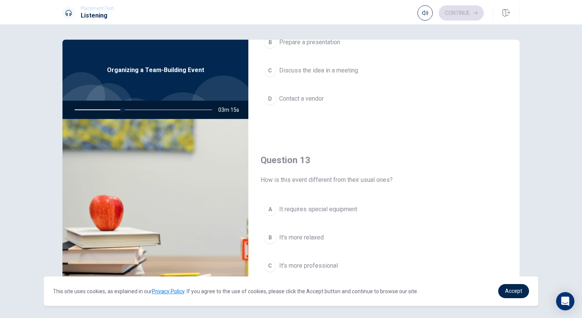
scroll to position [343, 0]
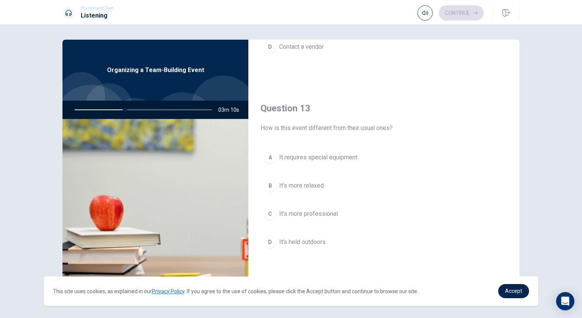
click at [268, 237] on div "D" at bounding box center [270, 242] width 12 height 12
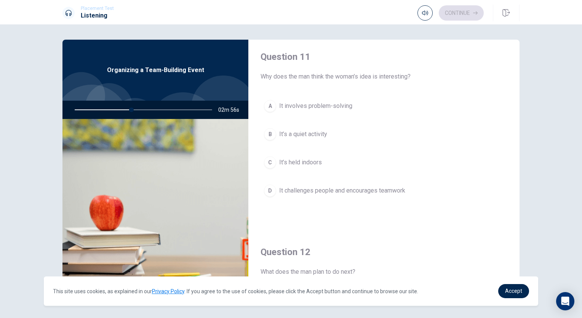
scroll to position [0, 0]
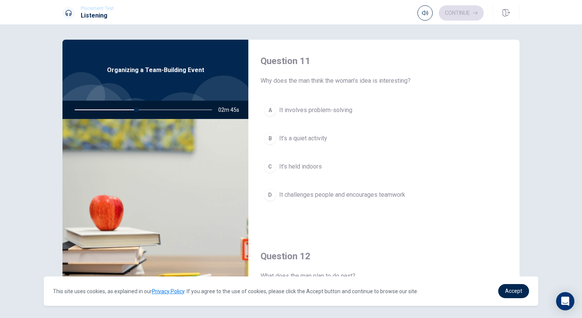
click at [268, 194] on div "D" at bounding box center [270, 195] width 12 height 12
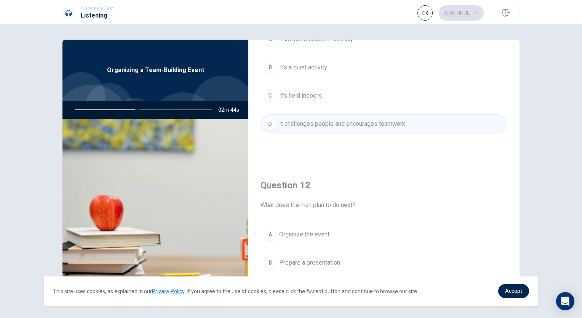
scroll to position [152, 0]
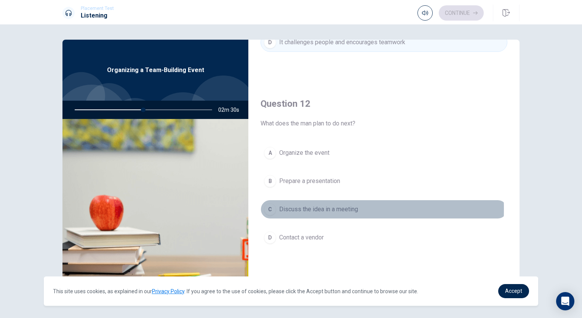
click at [261, 208] on button "C Discuss the idea in a meeting" at bounding box center [384, 209] width 247 height 19
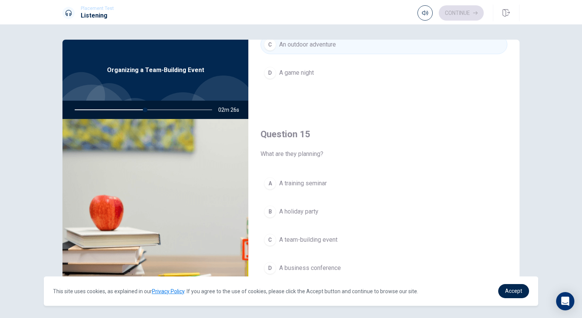
scroll to position [26, 0]
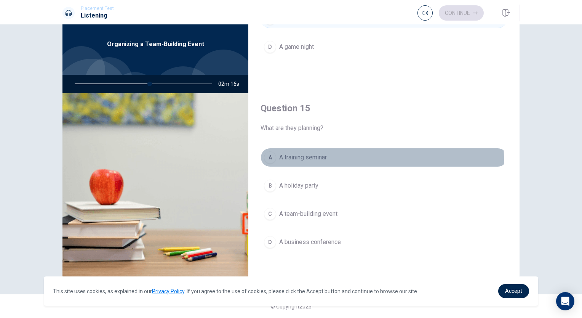
click at [273, 156] on div "A" at bounding box center [270, 157] width 12 height 12
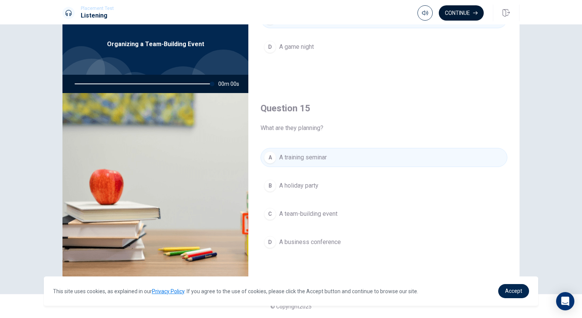
type input "0"
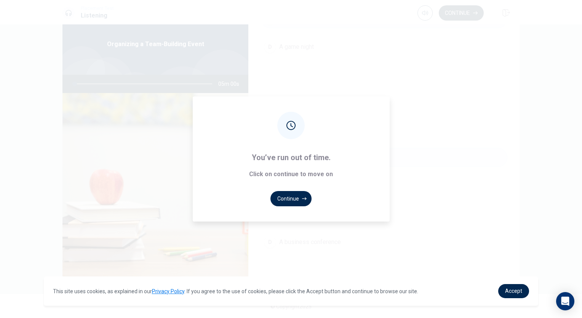
click at [467, 12] on div "You’ve run out of time. Click on continue to move on Continue" at bounding box center [291, 159] width 582 height 318
click at [292, 202] on button "Continue" at bounding box center [290, 198] width 41 height 15
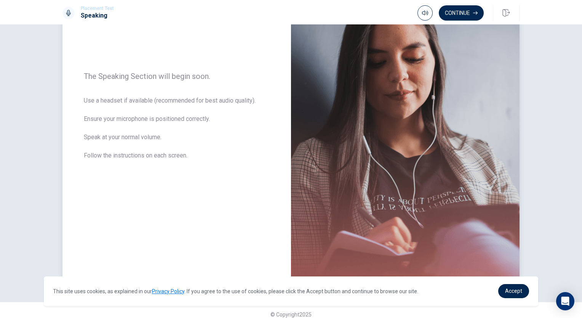
scroll to position [93, 0]
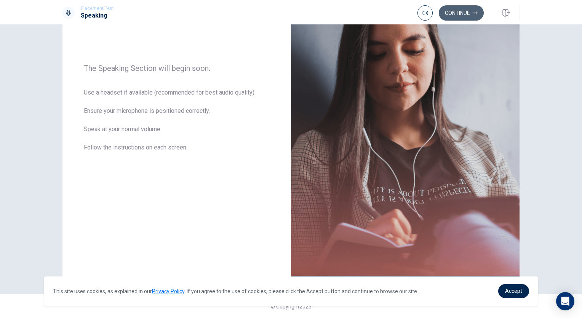
click at [464, 11] on button "Continue" at bounding box center [461, 12] width 45 height 15
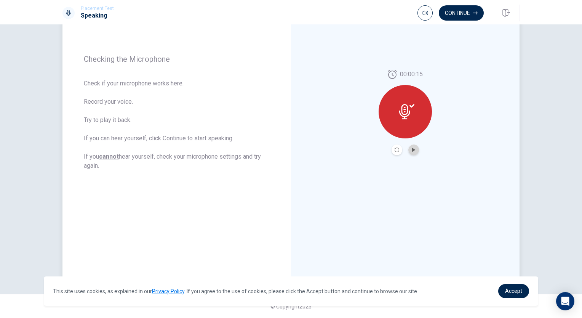
drag, startPoint x: 410, startPoint y: 151, endPoint x: 412, endPoint y: 147, distance: 4.8
click at [412, 147] on icon "Play Audio" at bounding box center [413, 149] width 5 height 5
click at [448, 17] on button "Continue" at bounding box center [461, 12] width 45 height 15
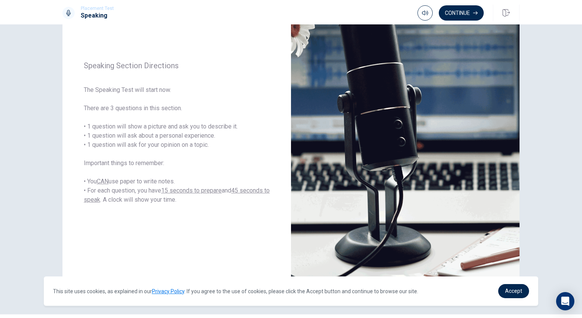
scroll to position [55, 0]
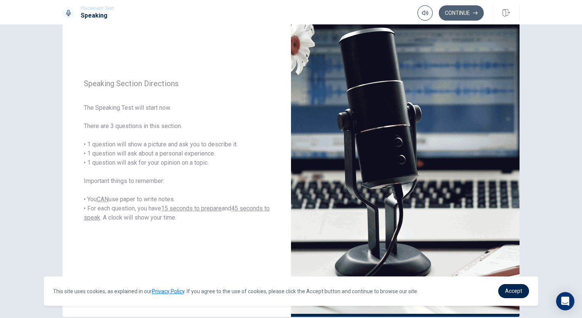
click at [471, 10] on button "Continue" at bounding box center [461, 12] width 45 height 15
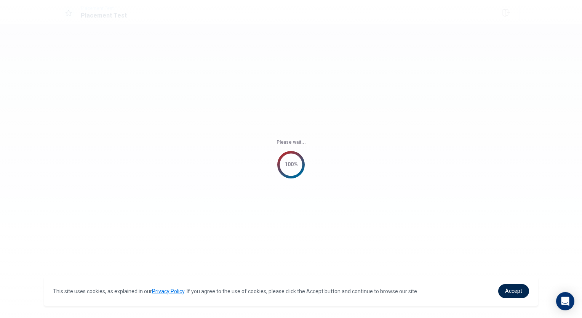
scroll to position [0, 0]
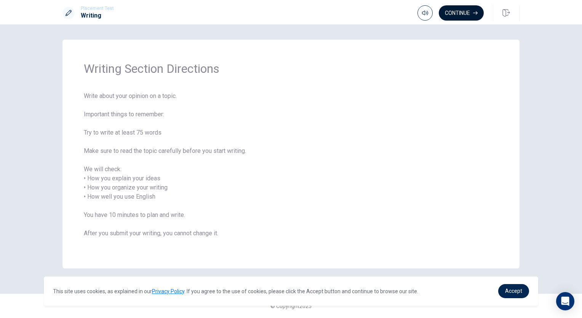
click at [463, 12] on button "Continue" at bounding box center [461, 12] width 45 height 15
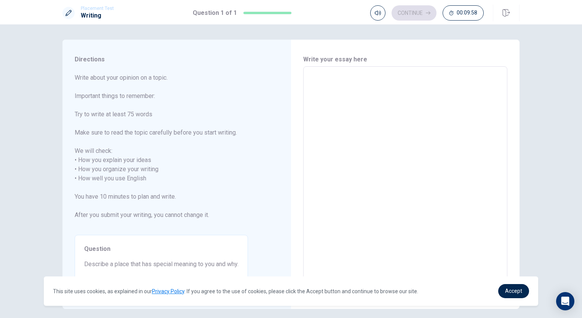
click at [309, 75] on textarea at bounding box center [406, 174] width 194 height 202
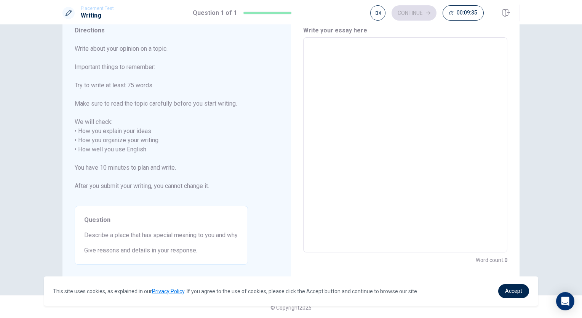
scroll to position [30, 0]
type textarea "I"
type textarea "x"
type textarea "Ip"
type textarea "x"
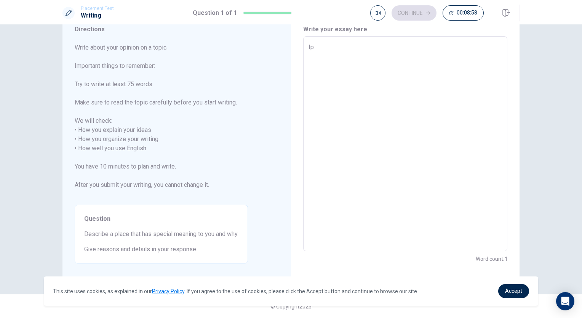
type textarea "Ipp"
type textarea "x"
type textarea "Ippu"
type textarea "x"
type textarea "Ippud"
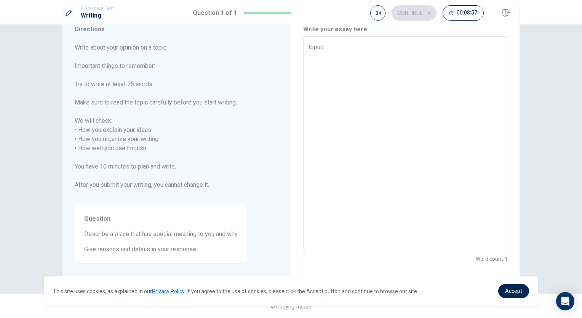
type textarea "x"
type textarea "Ippudo"
type textarea "x"
type textarea "Ippudo"
type textarea "x"
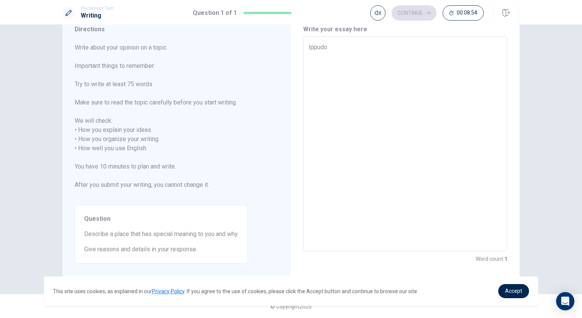
type textarea "Ippudo i"
type textarea "x"
type textarea "Ippudo is"
type textarea "x"
type textarea "Ippudo is"
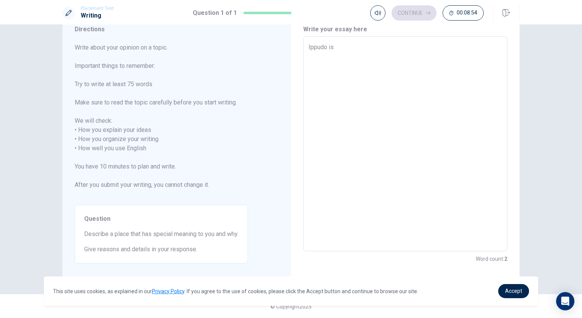
type textarea "x"
type textarea "Ippudo is a"
type textarea "x"
type textarea "Ippudo is a"
type textarea "x"
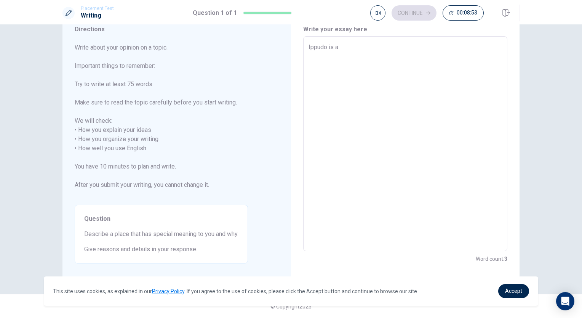
type textarea "Ippudo is a p"
type textarea "x"
type textarea "Ippudo is a pl"
type textarea "x"
type textarea "Ippudo is a pla"
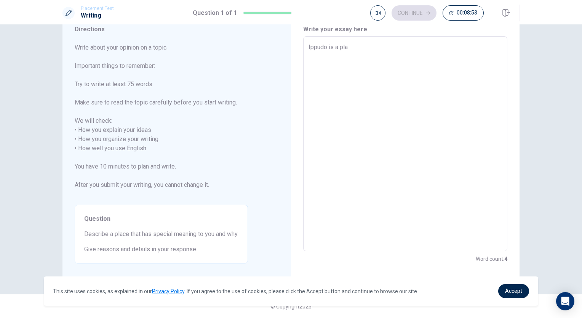
type textarea "x"
type textarea "Ippudo is a plac"
type textarea "x"
type textarea "Ippudo is a place"
type textarea "x"
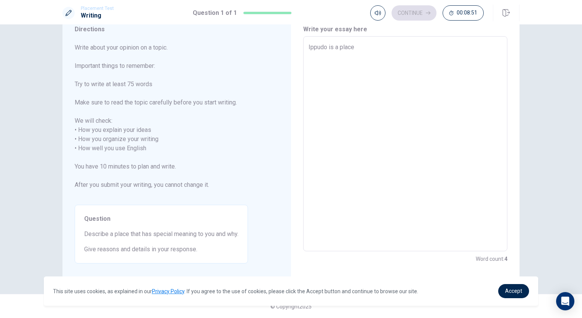
type textarea "Ippudo is a place"
type textarea "x"
type textarea "Ippudo is a place t"
type textarea "x"
type textarea "Ippudo is a place th"
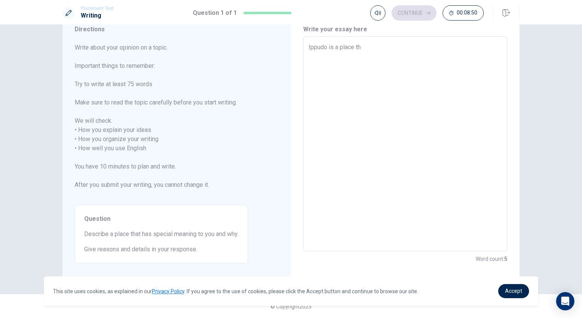
type textarea "x"
type textarea "Ippudo is a place tha"
type textarea "x"
type textarea "Ippudo is a place that"
type textarea "x"
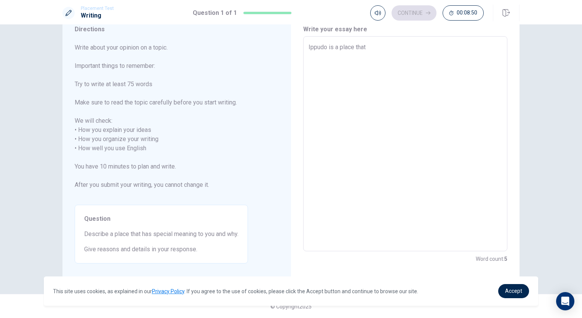
type textarea "Ippudo is a place that"
type textarea "x"
type textarea "Ippudo is a place that h"
type textarea "x"
type textarea "Ippudo is a place that ha"
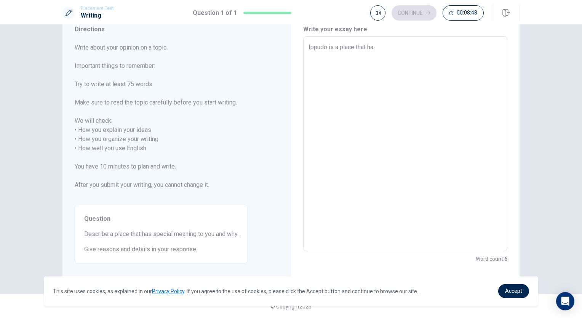
type textarea "x"
type textarea "Ippudo is a place that has"
type textarea "x"
type textarea "Ippudo is a place that has"
type textarea "x"
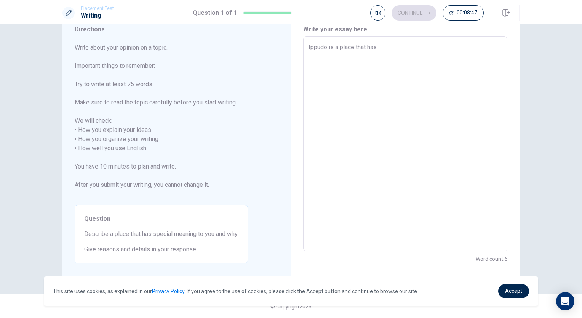
type textarea "Ippudo is a place that has s"
type textarea "x"
type textarea "Ippudo is a place that has sp"
type textarea "x"
type textarea "Ippudo is a place that has spe"
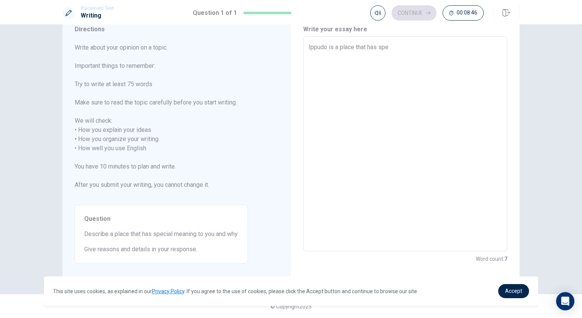
type textarea "x"
type textarea "Ippudo is a place that has spec"
type textarea "x"
type textarea "Ippudo is a place that has speci"
type textarea "x"
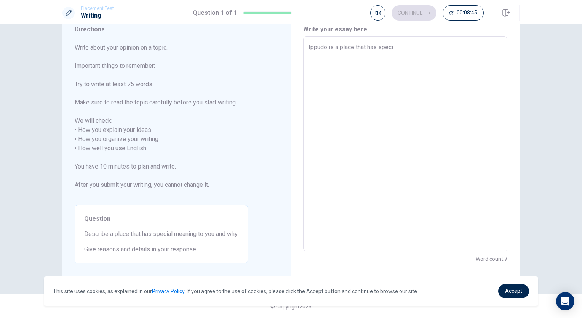
type textarea "Ippudo is a place that has specia"
type textarea "x"
type textarea "Ippudo is a place that has special"
type textarea "x"
type textarea "Ippudo is a place that has special"
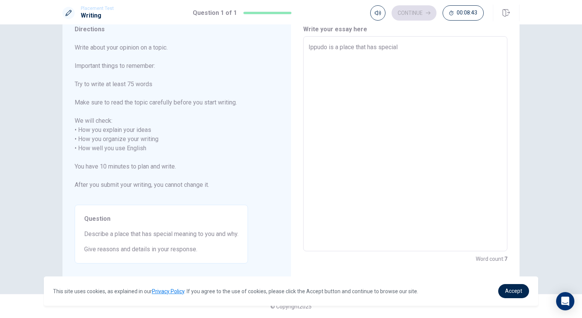
type textarea "x"
type textarea "Ippudo is a place that has special m"
type textarea "x"
type textarea "Ippudo is a place that has special me"
type textarea "x"
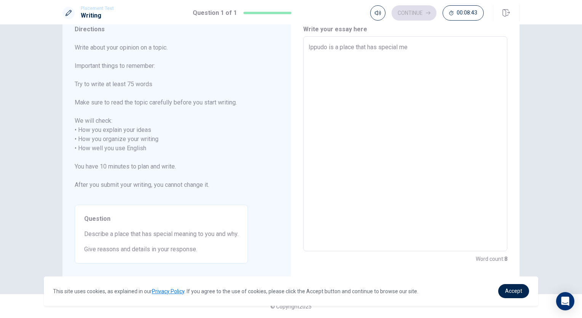
type textarea "Ippudo is a place that has special mea"
type textarea "x"
type textarea "Ippudo is a place that has special mean"
type textarea "x"
type textarea "Ippudo is a place that has special meani"
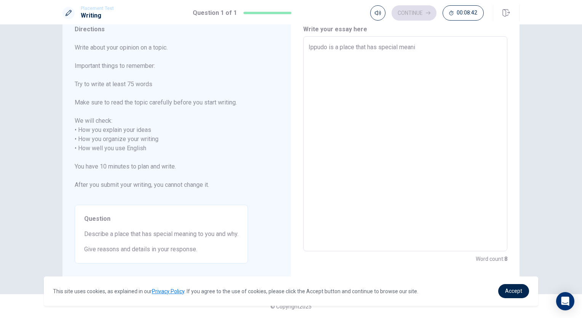
type textarea "x"
type textarea "Ippudo is a place that has special meanin"
type textarea "x"
type textarea "Ippudo is a place that has special meaning"
type textarea "x"
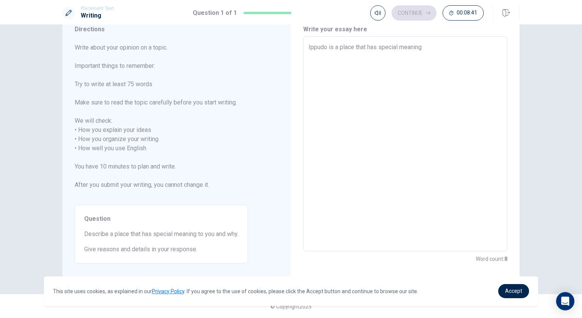
type textarea "Ippudo is a place that has special meaning"
type textarea "x"
type textarea "Ippudo is a place that has special meaning t"
type textarea "x"
type textarea "Ippudo is a place that has special meaning to"
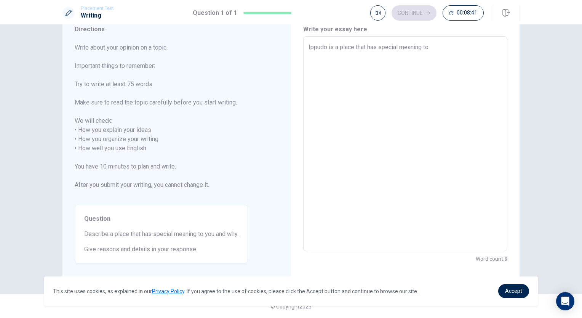
type textarea "x"
type textarea "Ippudo is a place that has special meaning to"
type textarea "x"
type textarea "Ippudo is a place that has special meaning to y"
type textarea "x"
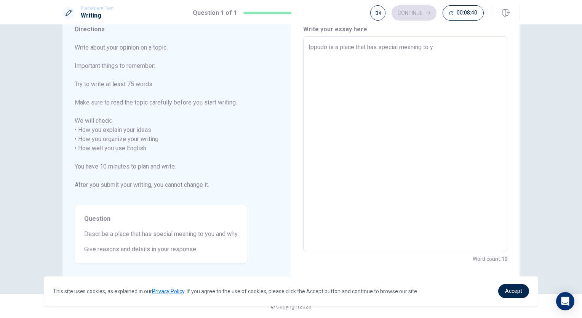
type textarea "Ippudo is a place that has special meaning to yo"
type textarea "x"
type textarea "Ippudo is a place that has special meaning to you"
type textarea "x"
type textarea "Ippudo is a place that has special meaning to you"
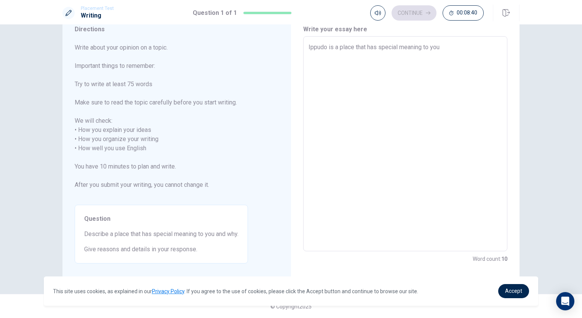
type textarea "x"
type textarea "Ippudo is a place that has special meaning to you a"
type textarea "x"
type textarea "Ippudo is a place that has special meaning to you an"
type textarea "x"
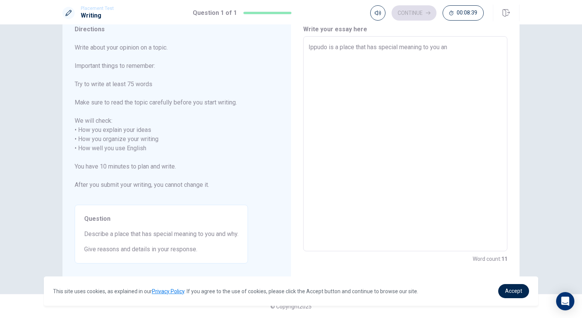
type textarea "Ippudo is a place that has special meaning to you and"
type textarea "x"
type textarea "Ippudo is a place that has special meaning to you an"
type textarea "x"
type textarea "Ippudo is a place that has special meaning to you a"
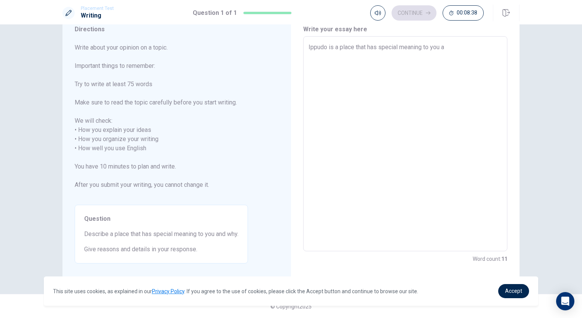
type textarea "x"
type textarea "Ippudo is a place that has special meaning to you"
type textarea "x"
type textarea "Ippudo is a place that has special meaning to you"
type textarea "x"
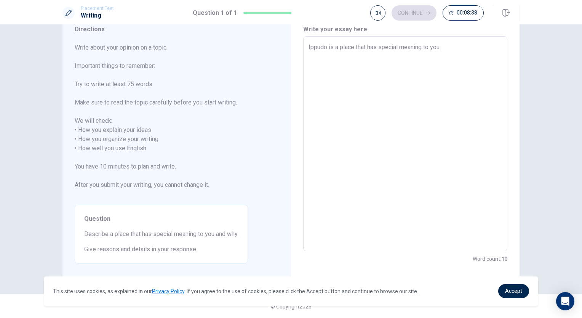
type textarea "Ippudo is a place that has special meaning to yo"
type textarea "x"
type textarea "Ippudo is a place that has special meaning to y"
type textarea "x"
type textarea "Ippudo is a place that has special meaning to"
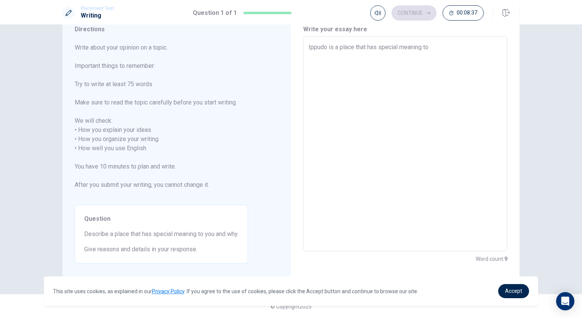
type textarea "x"
type textarea "Ippudo is a place that has special meaning to m"
type textarea "x"
type textarea "Ippudo is a place that has special meaning to me"
type textarea "x"
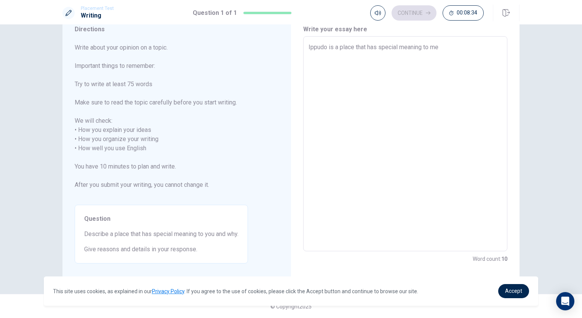
type textarea "Ippudo is a place that has special meaning to me."
type textarea "x"
type textarea "Ippudo is a place that has special meaning to me."
type textarea "x"
type textarea "Ippudo is a place that has special meaning to me. I"
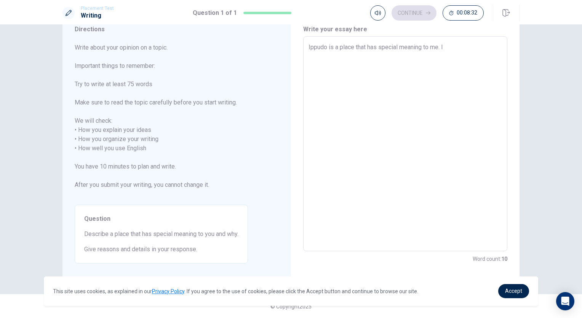
type textarea "x"
type textarea "Ippudo is a place that has special meaning to me. I"
type textarea "x"
type textarea "Ippudo is a place that has special meaning to me. I w"
type textarea "x"
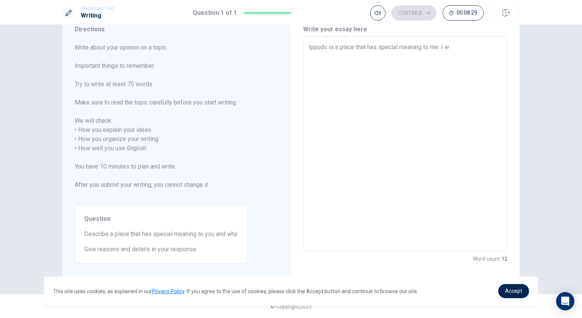
type textarea "Ippudo is a place that has special meaning to me. I wo"
type textarea "x"
type textarea "Ippudo is a place that has special meaning to me. I wor"
type textarea "x"
type textarea "Ippudo is a place that has special meaning to me. I work"
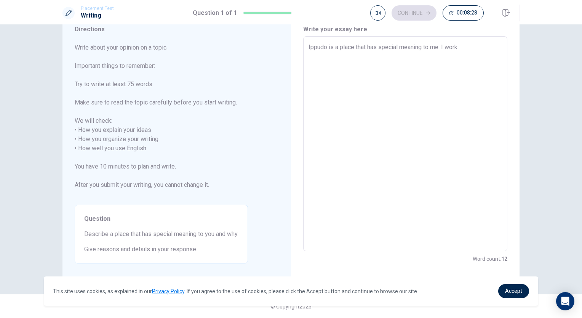
type textarea "x"
type textarea "Ippudo is a place that has special meaning to me. I work"
type textarea "x"
type textarea "Ippudo is a place that has special meaning to me. I work"
type textarea "x"
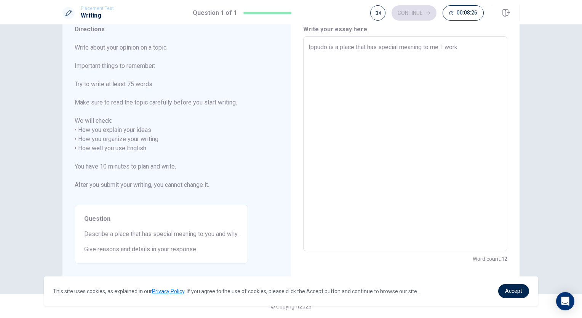
type textarea "Ippudo is a place that has special meaning to me. I wor"
type textarea "x"
type textarea "Ippudo is a place that has special meaning to me. I wo"
type textarea "x"
type textarea "Ippudo is a place that has special meaning to me. I w"
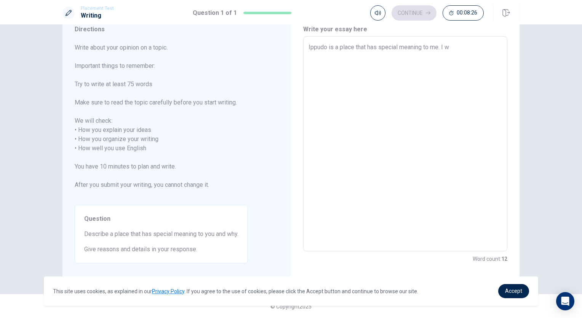
type textarea "x"
type textarea "Ippudo is a place that has special meaning to me. I"
type textarea "x"
type textarea "Ippudo is a place that has special meaning to me. I a"
type textarea "x"
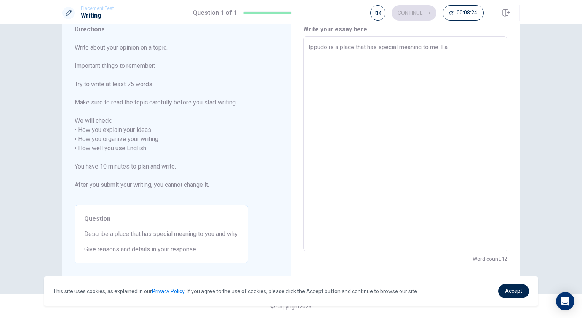
type textarea "Ippudo is a place that has special meaning to me. I a"
type textarea "x"
type textarea "Ippudo is a place that has special meaning to me. I a"
type textarea "x"
type textarea "Ippudo is a place that has special meaning to me. I"
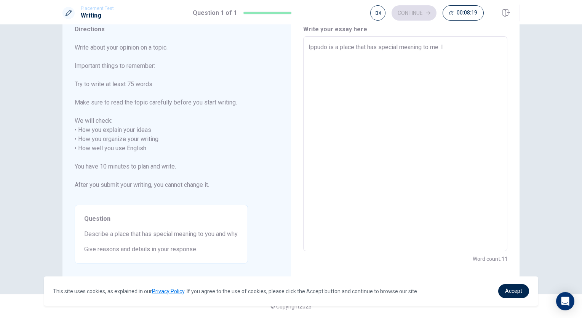
type textarea "x"
type textarea "Ippudo is a place that has special meaning to me. I p"
type textarea "x"
type textarea "Ippudo is a place that has special meaning to me. I pa"
type textarea "x"
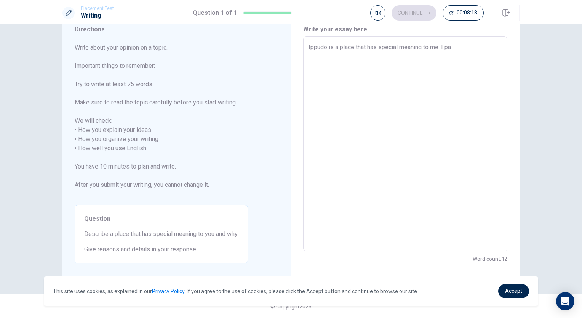
type textarea "Ippudo is a place that has special meaning to me. I par"
type textarea "x"
type textarea "Ippudo is a place that has special meaning to me. I part"
type textarea "x"
type textarea "Ippudo is a place that has special meaning to me. I part"
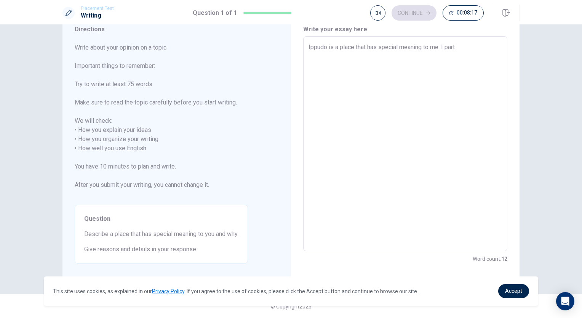
type textarea "x"
type textarea "Ippudo is a place that has special meaning to me. I part t"
type textarea "x"
type textarea "Ippudo is a place that has special meaning to me. I part ti"
type textarea "x"
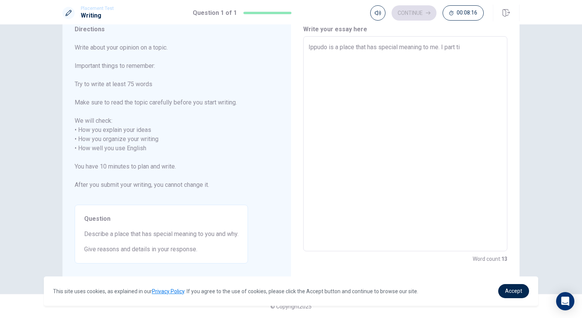
type textarea "Ippudo is a place that has special meaning to me. I part tie"
type textarea "x"
type textarea "Ippudo is a place that has special meaning to me. I part tie"
type textarea "x"
type textarea "Ippudo is a place that has special meaning to me. I part tie i"
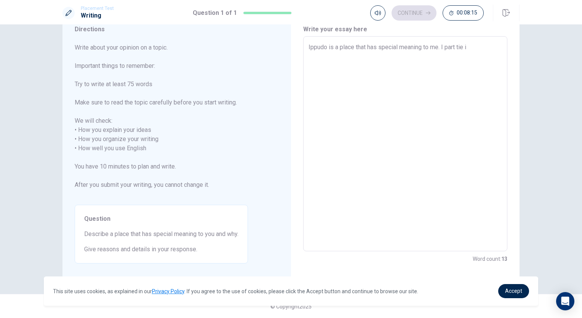
type textarea "x"
type textarea "Ippudo is a place that has special meaning to me. I part tie in"
type textarea "x"
type textarea "Ippudo is a place that has special meaning to me. I part tie in"
type textarea "x"
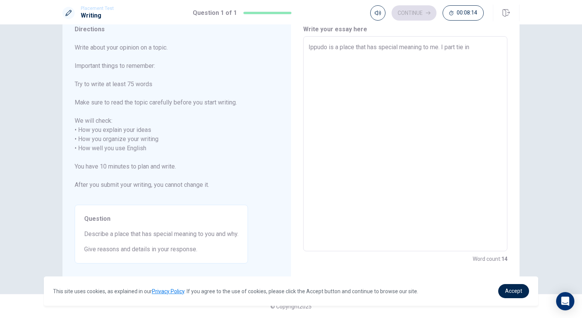
type textarea "Ippudo is a place that has special meaning to me. I part tie in I"
type textarea "x"
type textarea "Ippudo is a place that has special meaning to me. I part tie in [GEOGRAPHIC_DAT…"
type textarea "x"
type textarea "Ippudo is a place that has special meaning to me. I part tie in [GEOGRAPHIC_DAT…"
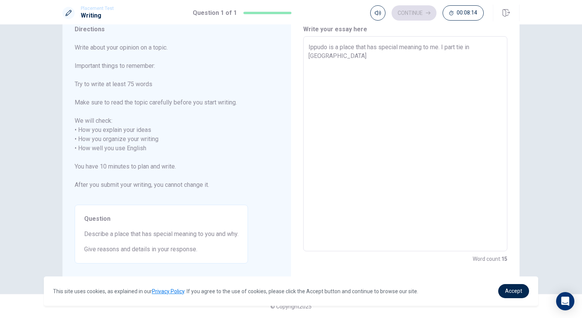
type textarea "x"
type textarea "Ippudo is a place that has special meaning to me. I part tie in [GEOGRAPHIC_DAT…"
type textarea "x"
type textarea "Ippudo is a place that has special meaning to me. I part tie in [GEOGRAPHIC_DAT…"
type textarea "x"
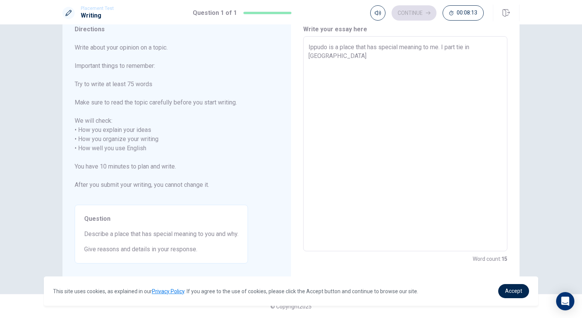
type textarea "Ippudo is a place that has special meaning to me. I part tie in [GEOGRAPHIC_DAT…"
type textarea "x"
type textarea "Ippudo is a place that has special meaning to me. I part tie in [GEOGRAPHIC_DAT…"
click at [304, 48] on div "Ippudo is a place that has special meaning to me. I part tie in ramen shop call…" at bounding box center [405, 143] width 204 height 215
click at [303, 48] on div "Ippudo is a place that has special meaning to me. I part tie in ramen shop call…" at bounding box center [405, 143] width 204 height 215
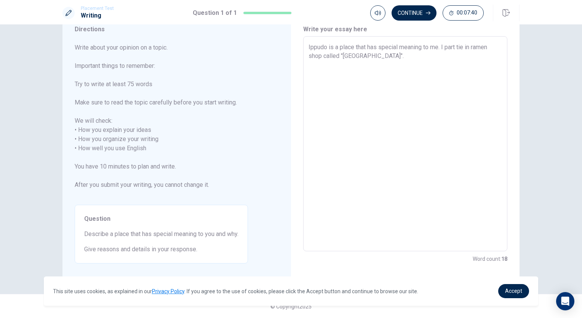
click at [306, 47] on div "Ippudo is a place that has special meaning to me. I part tie in ramen shop call…" at bounding box center [405, 143] width 204 height 215
click at [305, 46] on div "Ippudo is a place that has special meaning to me. I part tie in ramen shop call…" at bounding box center [405, 143] width 204 height 215
click at [357, 48] on textarea "Ippudo is a place that has special meaning to me. I part tie in ramen shop call…" at bounding box center [406, 144] width 194 height 202
drag, startPoint x: 325, startPoint y: 47, endPoint x: 360, endPoint y: 55, distance: 36.6
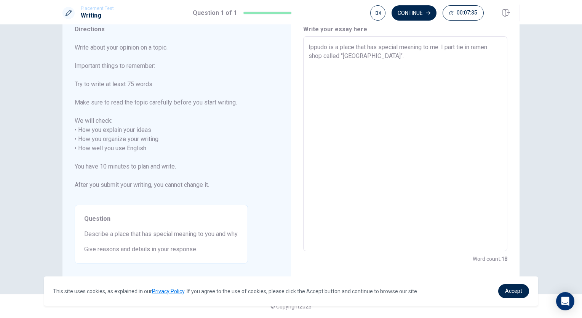
click at [326, 48] on textarea "Ippudo is a place that has special meaning to me. I part tie in ramen shop call…" at bounding box center [406, 144] width 194 height 202
click at [309, 50] on textarea "Ippudo" is a place that has special meaning to me. I part tie in ramen shop cal…" at bounding box center [406, 144] width 194 height 202
click at [370, 57] on textarea ""Ippudo" is a place that has special meaning to me. I part tie in ramen shop ca…" at bounding box center [406, 144] width 194 height 202
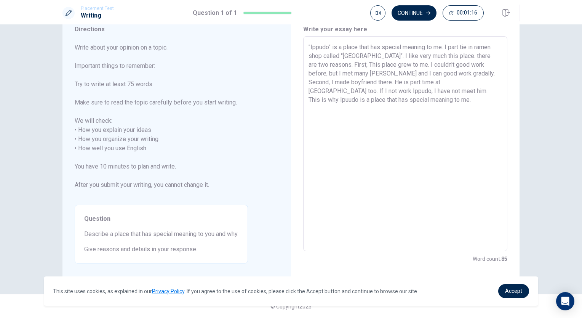
click at [358, 91] on textarea ""Ippudo" is a place that has special meaning to me. I part tie in ramen shop ca…" at bounding box center [406, 144] width 194 height 202
click at [365, 99] on textarea ""Ippudo" is a place that has special meaning to me. I part tie in ramen shop ca…" at bounding box center [406, 144] width 194 height 202
click at [366, 101] on textarea ""Ippudo" is a place that has special meaning to me. I part tie in ramen shop ca…" at bounding box center [406, 144] width 194 height 202
click at [386, 102] on textarea ""Ippudo" is a place that has special meaning to me. I part tie in ramen shop ca…" at bounding box center [406, 144] width 194 height 202
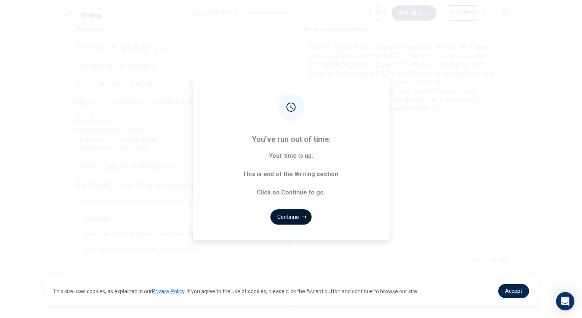
click at [302, 216] on icon "button" at bounding box center [304, 216] width 5 height 5
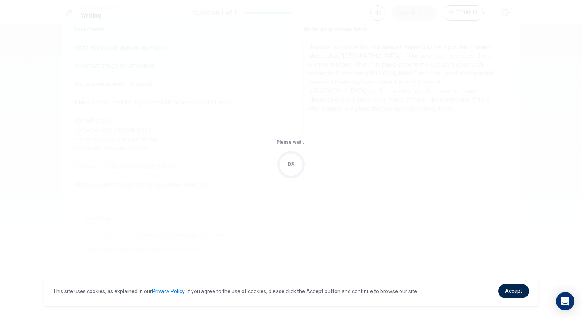
scroll to position [0, 0]
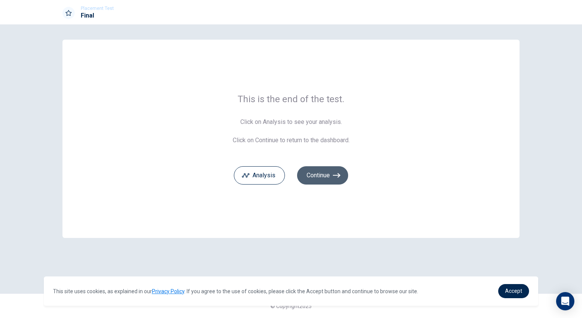
click at [312, 176] on button "Continue" at bounding box center [322, 175] width 51 height 18
